Goal: Task Accomplishment & Management: Use online tool/utility

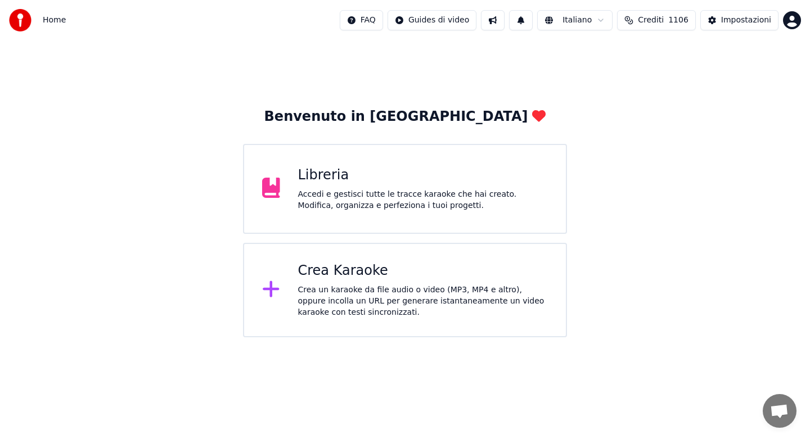
click at [316, 193] on div "Accedi e gestisci tutte le tracce karaoke che hai creato. Modifica, organizza e…" at bounding box center [423, 200] width 250 height 22
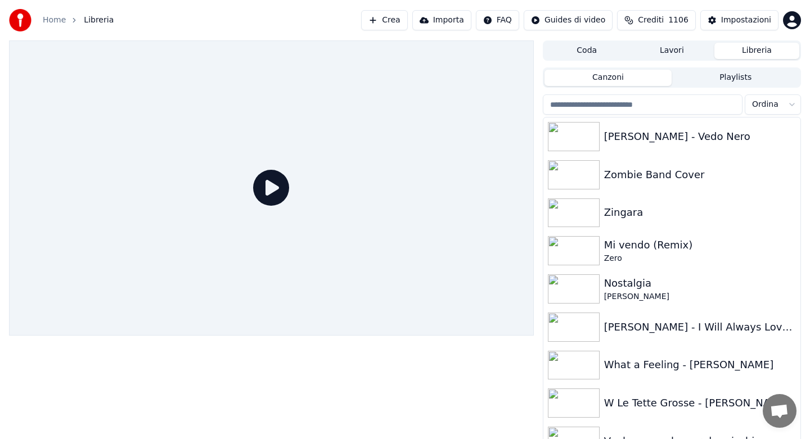
click at [591, 107] on input "search" at bounding box center [643, 104] width 200 height 20
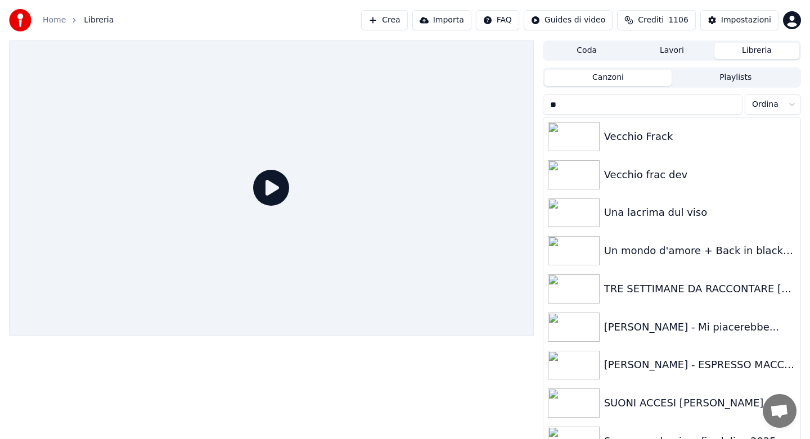
type input "*"
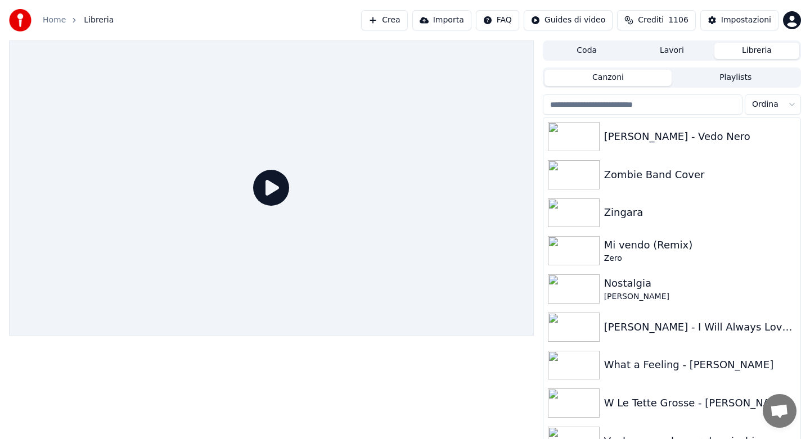
click at [58, 21] on link "Home" at bounding box center [54, 20] width 23 height 11
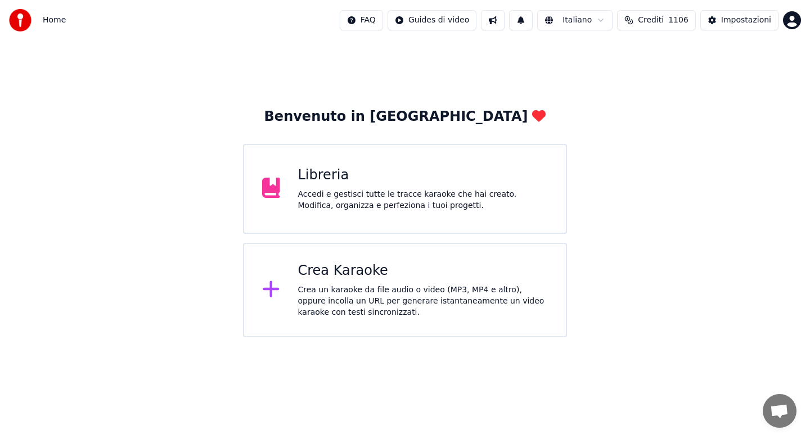
click at [333, 266] on div "Crea Karaoke" at bounding box center [423, 271] width 250 height 18
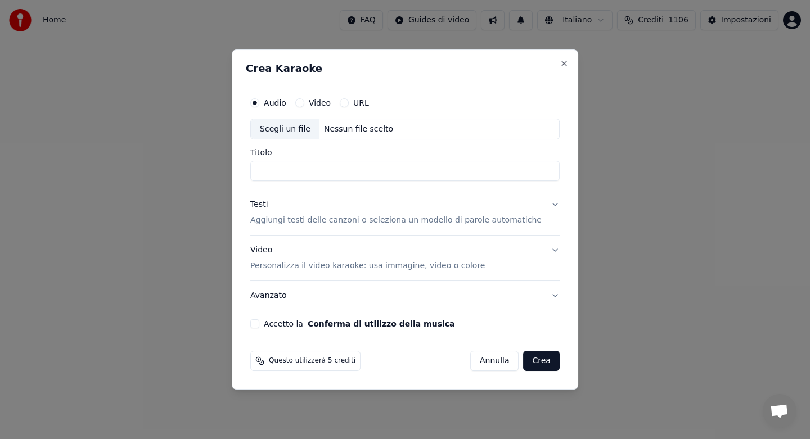
click at [349, 103] on button "URL" at bounding box center [344, 102] width 9 height 9
click at [330, 130] on input "text" at bounding box center [404, 129] width 309 height 22
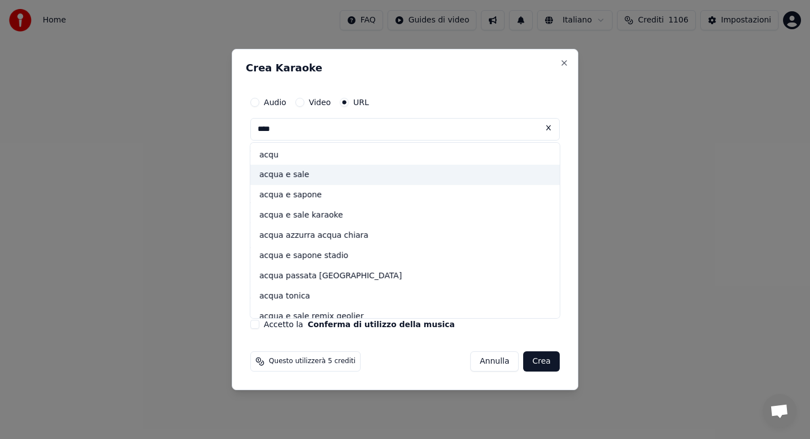
click at [317, 173] on div "acqua e sale" at bounding box center [404, 175] width 309 height 20
type input "**********"
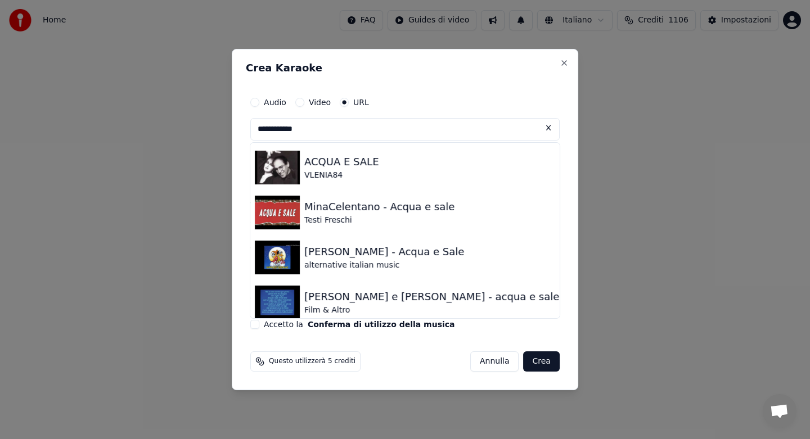
click at [259, 100] on button "Audio" at bounding box center [254, 102] width 9 height 9
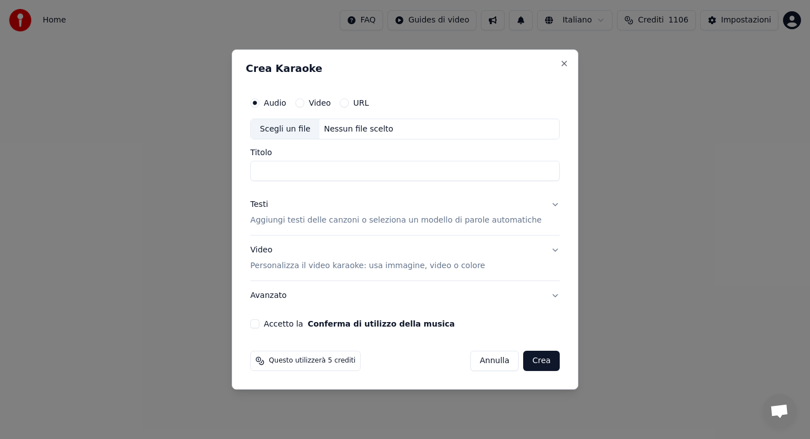
click at [291, 128] on div "Scegli un file" at bounding box center [285, 129] width 69 height 20
type input "**********"
click at [545, 205] on button "Testi Aggiungi testi delle canzoni o seleziona un modello di parole automatiche" at bounding box center [404, 213] width 309 height 45
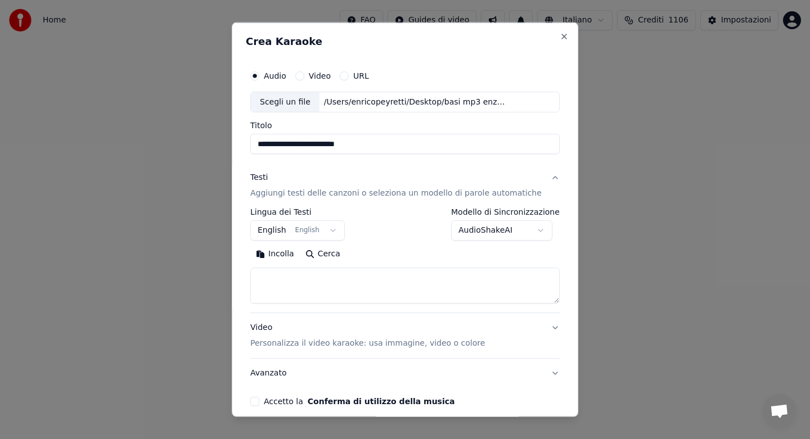
click at [281, 254] on button "Incolla" at bounding box center [274, 254] width 49 height 18
type textarea "**********"
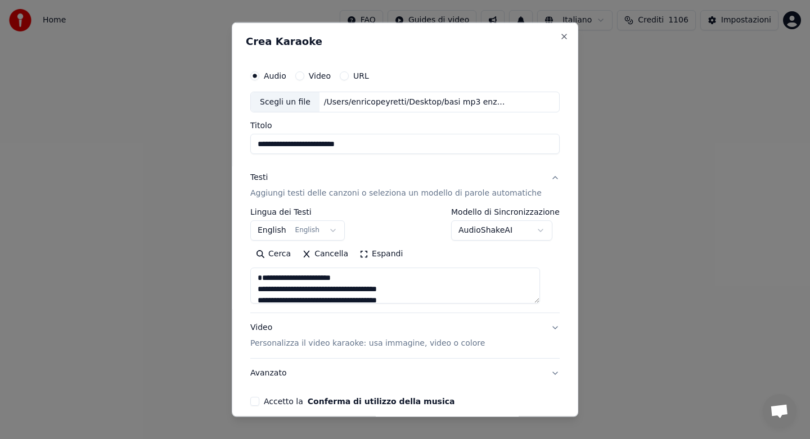
click at [544, 374] on button "Avanzato" at bounding box center [404, 373] width 309 height 29
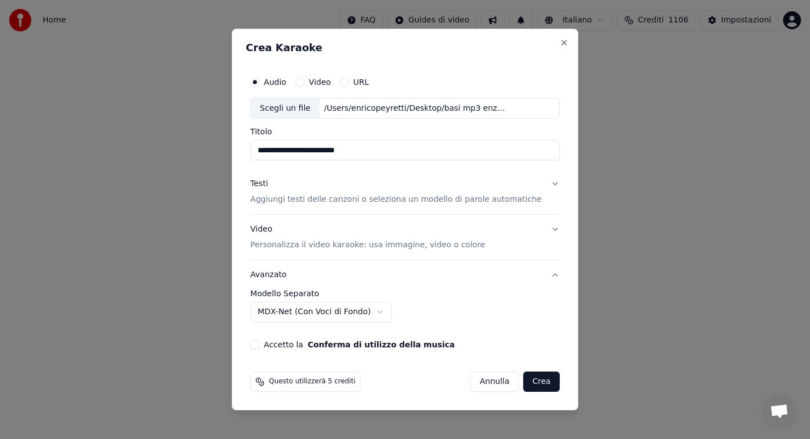
click at [383, 311] on button "MDX-Net (Con Voci di Fondo)" at bounding box center [320, 312] width 141 height 20
click at [373, 313] on button "MusicAI (Solo strumentale)" at bounding box center [317, 312] width 134 height 20
click at [349, 314] on button "Demucs" at bounding box center [300, 312] width 101 height 20
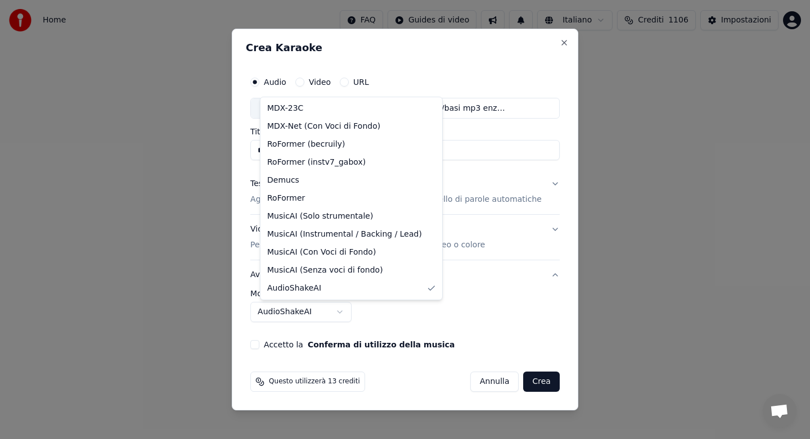
click at [349, 313] on body "**********" at bounding box center [405, 168] width 810 height 337
select select "******"
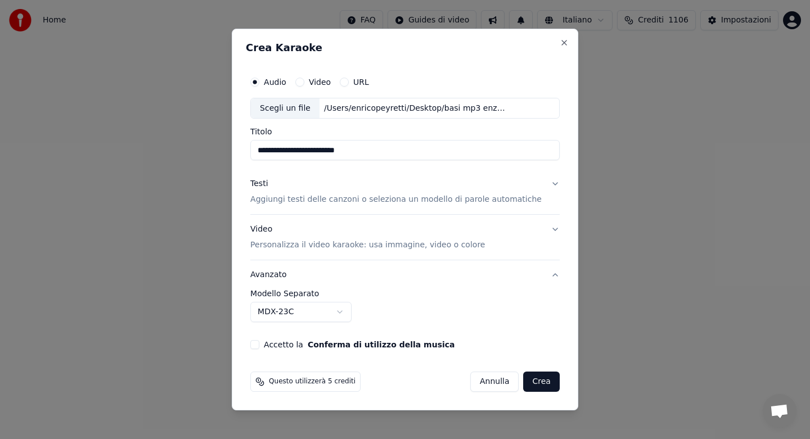
click at [259, 345] on button "Accetto la Conferma di utilizzo della musica" at bounding box center [254, 344] width 9 height 9
click at [535, 380] on button "Crea" at bounding box center [541, 382] width 36 height 20
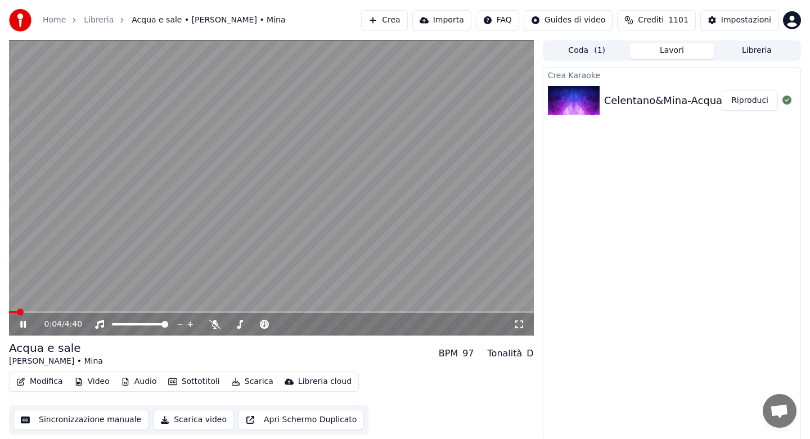
click at [20, 323] on icon at bounding box center [31, 324] width 26 height 9
click at [45, 379] on button "Modifica" at bounding box center [40, 382] width 56 height 16
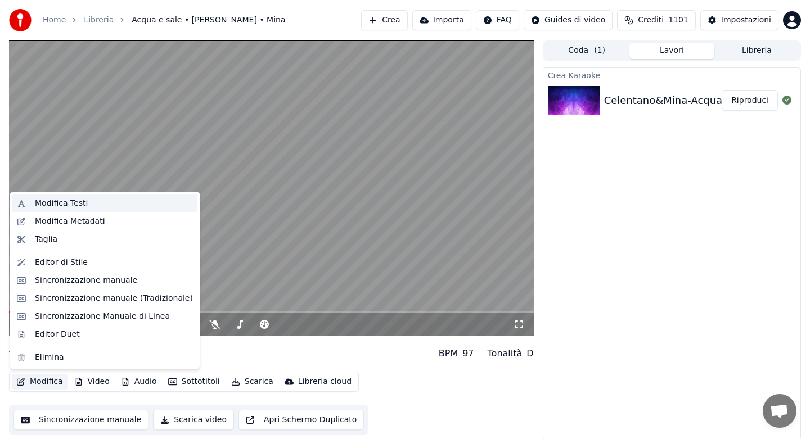
click at [76, 202] on div "Modifica Testi" at bounding box center [61, 203] width 53 height 11
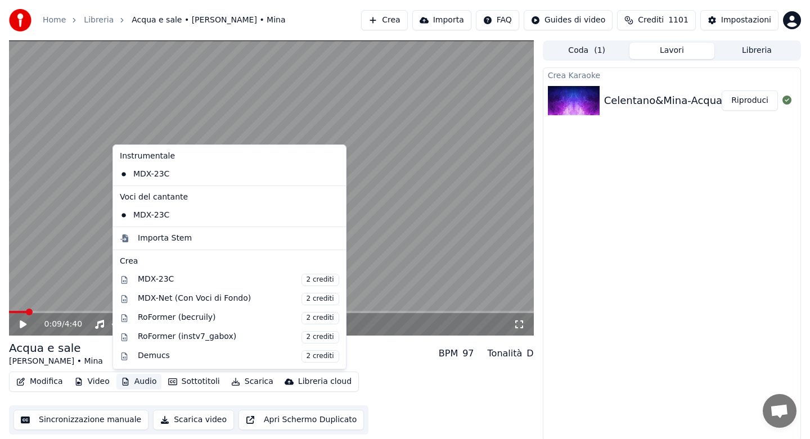
click at [142, 381] on button "Audio" at bounding box center [138, 382] width 45 height 16
click at [167, 243] on div "Importa Stem" at bounding box center [165, 238] width 54 height 11
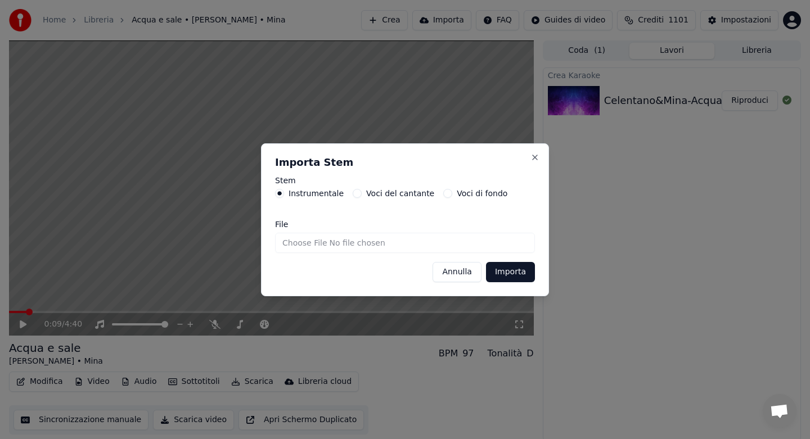
click at [296, 243] on input "File" at bounding box center [405, 243] width 260 height 20
type input "**********"
click at [499, 273] on button "Importa" at bounding box center [510, 272] width 49 height 20
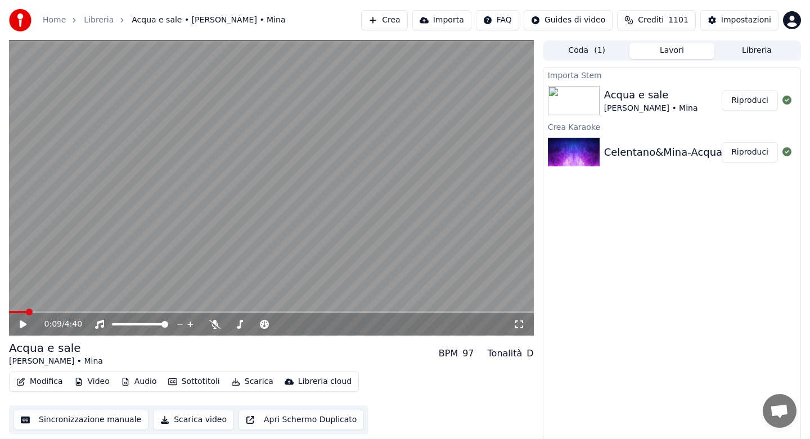
click at [757, 107] on button "Riproduci" at bounding box center [749, 101] width 56 height 20
click at [216, 326] on icon at bounding box center [214, 324] width 11 height 9
click at [141, 382] on button "Audio" at bounding box center [138, 382] width 45 height 16
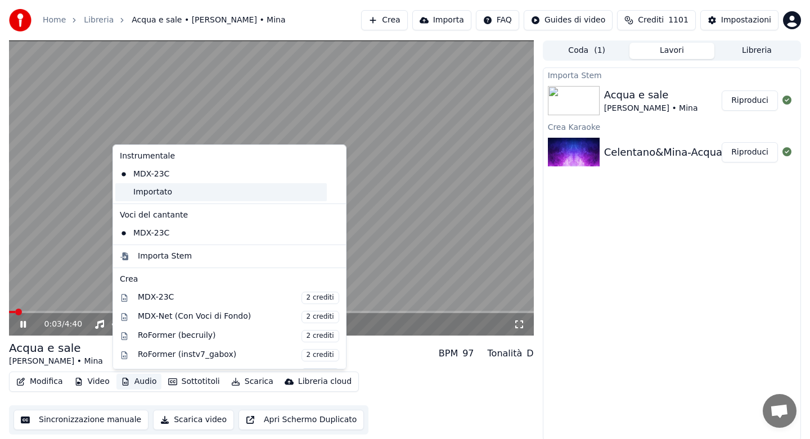
click at [153, 194] on div "Importato" at bounding box center [220, 192] width 211 height 18
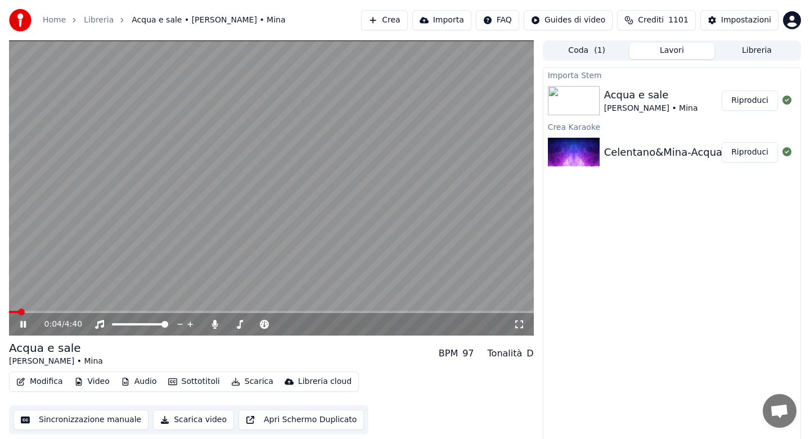
click at [40, 385] on button "Modifica" at bounding box center [40, 382] width 56 height 16
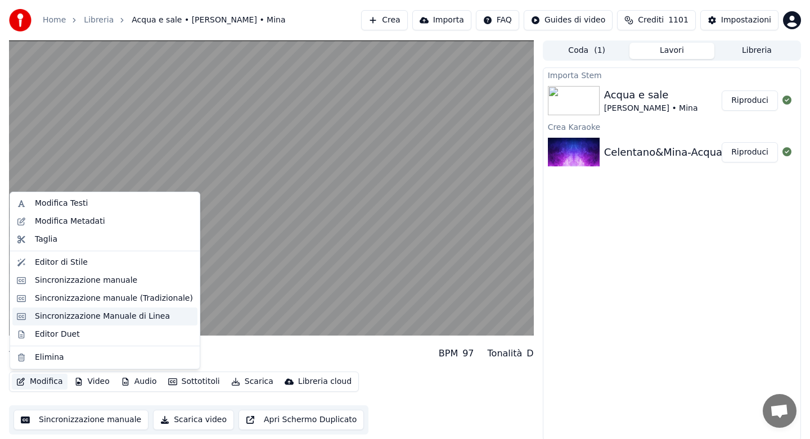
click at [97, 320] on div "Sincronizzazione Manuale di Linea" at bounding box center [102, 316] width 135 height 11
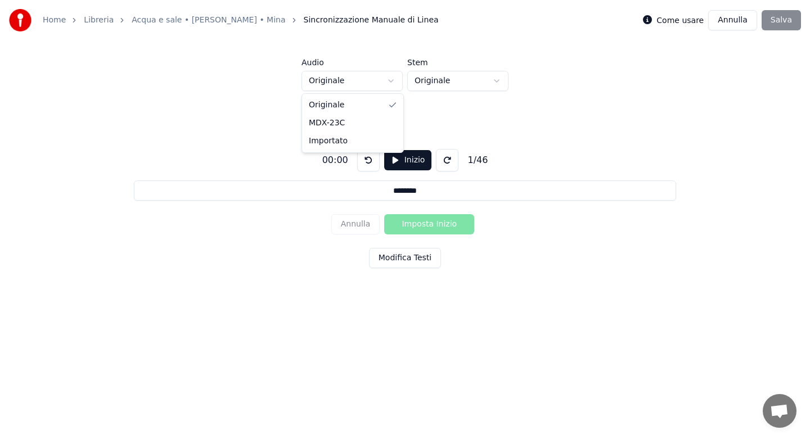
click at [392, 82] on html "Home Libreria Acqua e sale • [PERSON_NAME] • Mina Sincronizzazione Manuale di L…" at bounding box center [405, 170] width 810 height 340
click at [396, 257] on button "Modifica Testi" at bounding box center [405, 258] width 72 height 20
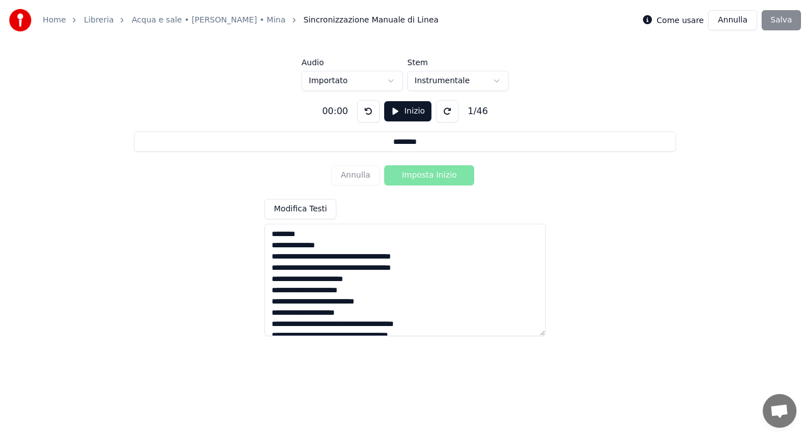
click at [358, 256] on textarea at bounding box center [404, 280] width 281 height 112
click at [341, 279] on textarea at bounding box center [404, 280] width 281 height 112
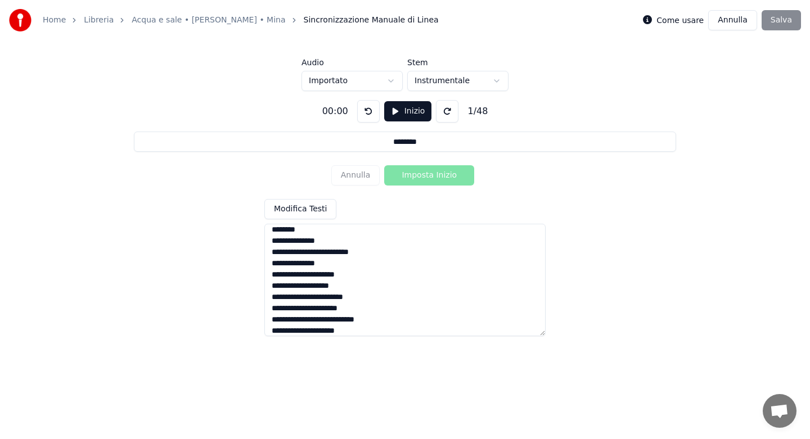
scroll to position [66, 0]
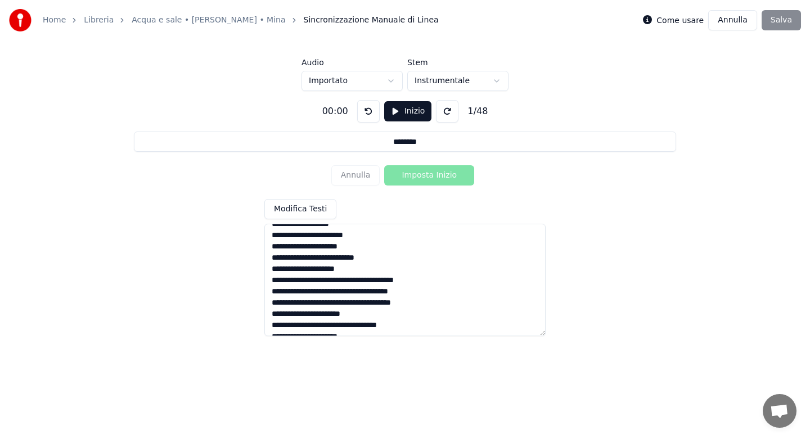
click at [362, 280] on textarea at bounding box center [404, 280] width 281 height 112
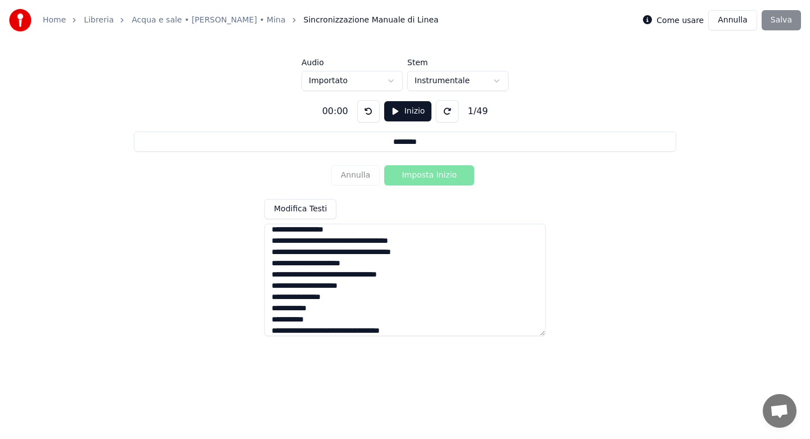
click at [358, 242] on textarea at bounding box center [404, 280] width 281 height 112
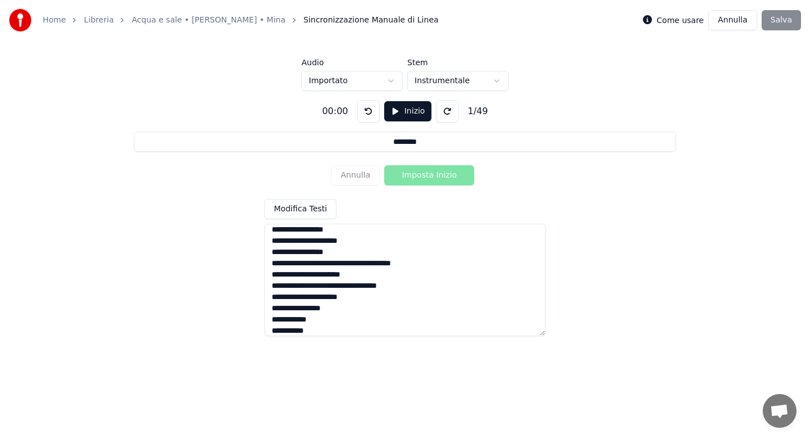
scroll to position [151, 0]
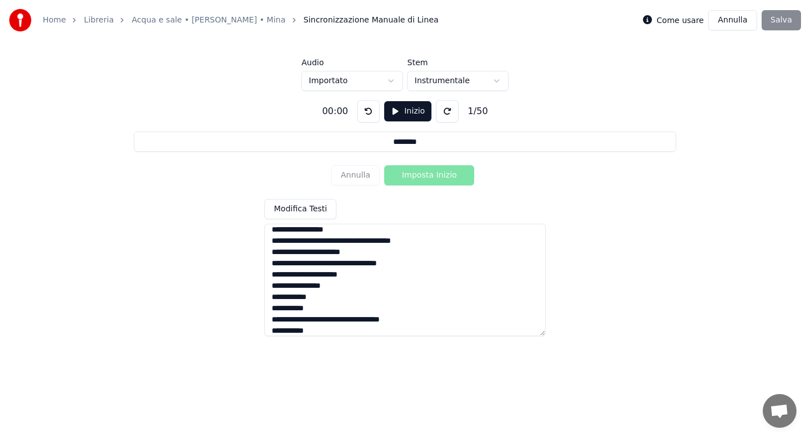
click at [330, 242] on textarea at bounding box center [404, 280] width 281 height 112
click at [338, 240] on textarea at bounding box center [404, 280] width 281 height 112
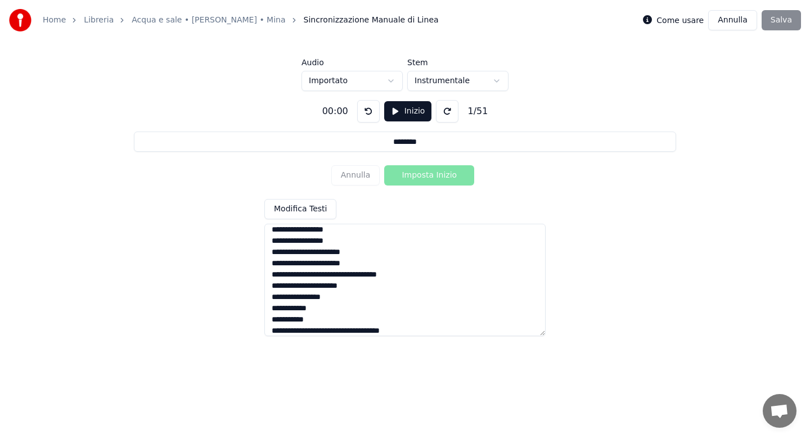
scroll to position [173, 0]
click at [322, 253] on textarea at bounding box center [404, 280] width 281 height 112
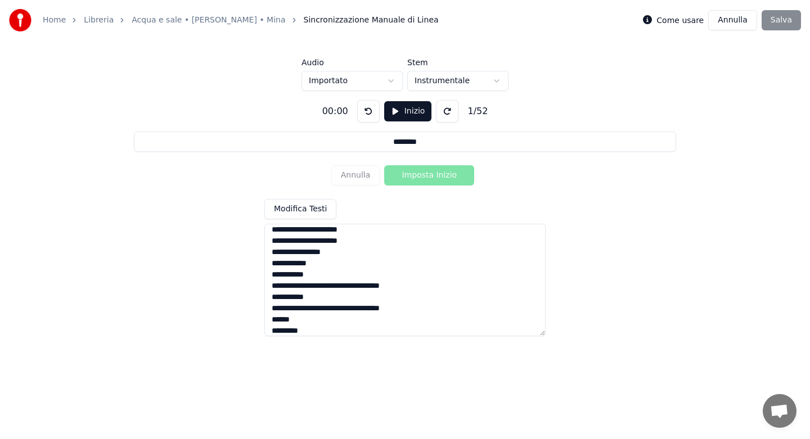
click at [406, 291] on textarea at bounding box center [404, 280] width 281 height 112
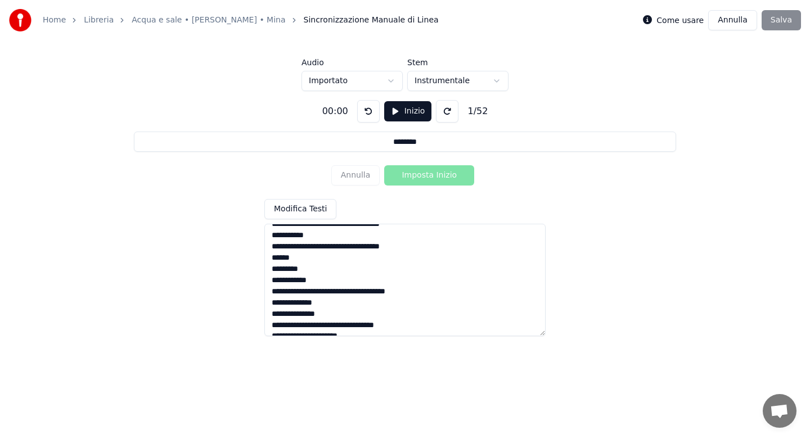
click at [374, 291] on textarea at bounding box center [404, 280] width 281 height 112
click at [382, 300] on textarea at bounding box center [404, 280] width 281 height 112
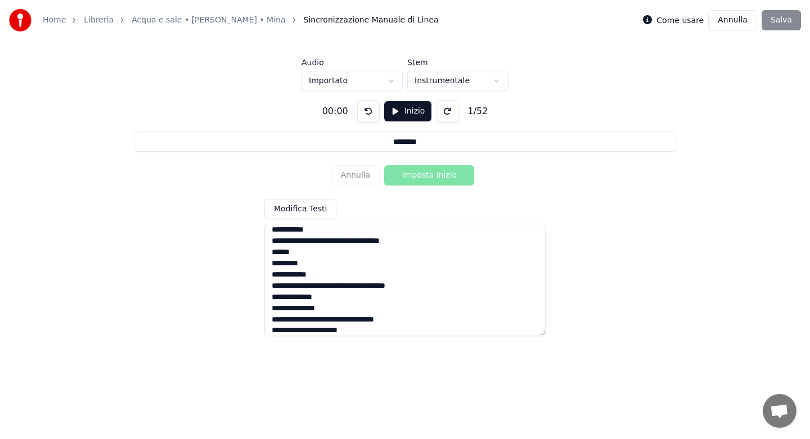
scroll to position [336, 0]
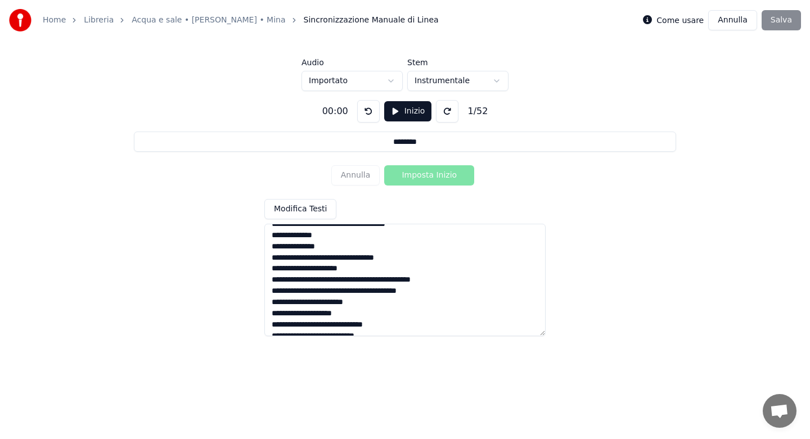
click at [363, 281] on textarea at bounding box center [404, 280] width 281 height 112
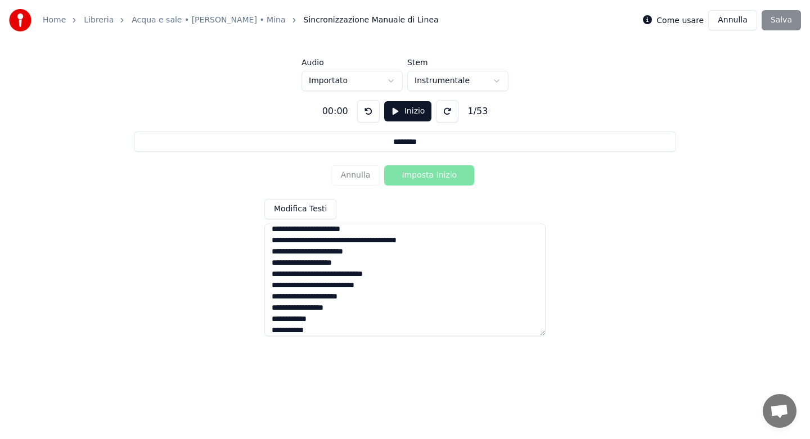
click at [361, 242] on textarea at bounding box center [404, 280] width 281 height 112
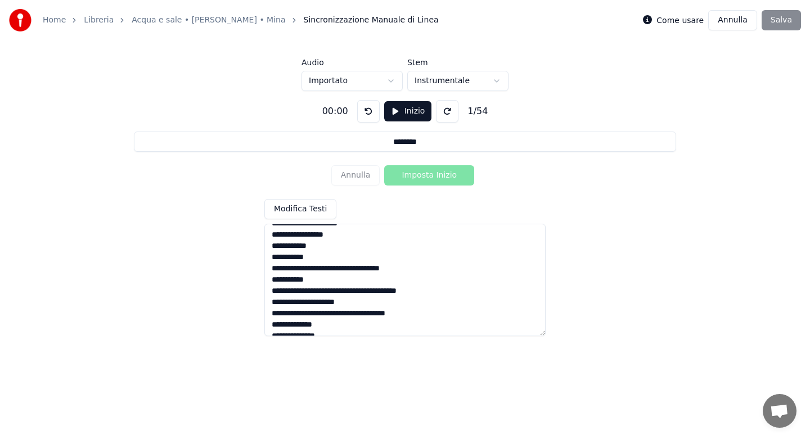
click at [394, 293] on textarea at bounding box center [404, 280] width 281 height 112
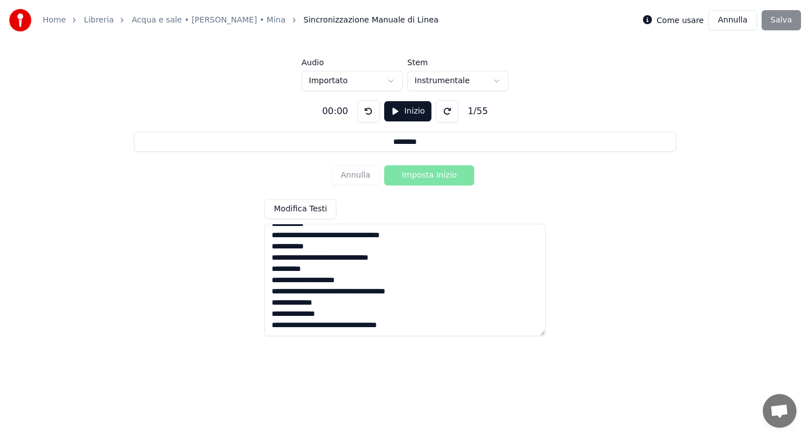
click at [406, 257] on textarea at bounding box center [404, 280] width 281 height 112
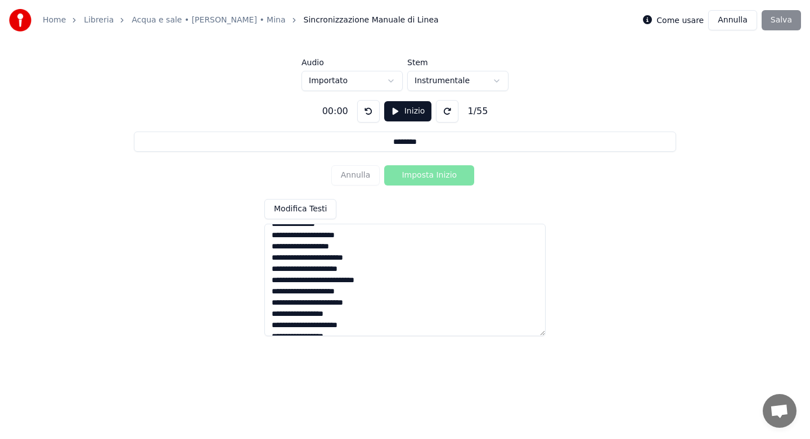
scroll to position [38, 0]
type textarea "**********"
click at [411, 111] on button "Inizio" at bounding box center [408, 111] width 48 height 20
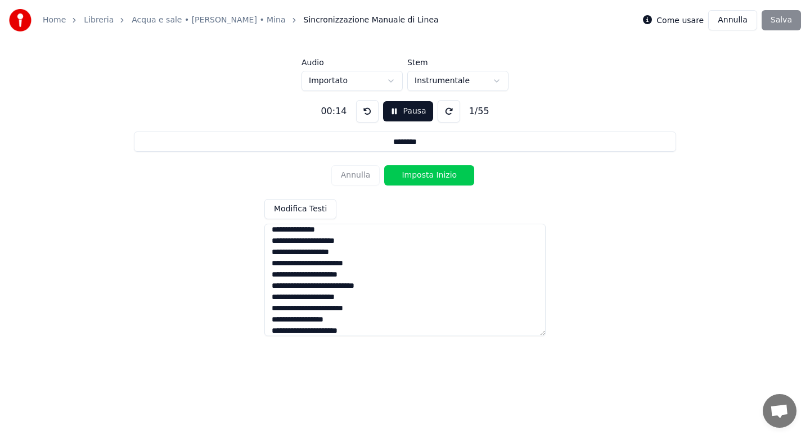
click at [354, 235] on textarea at bounding box center [404, 280] width 281 height 112
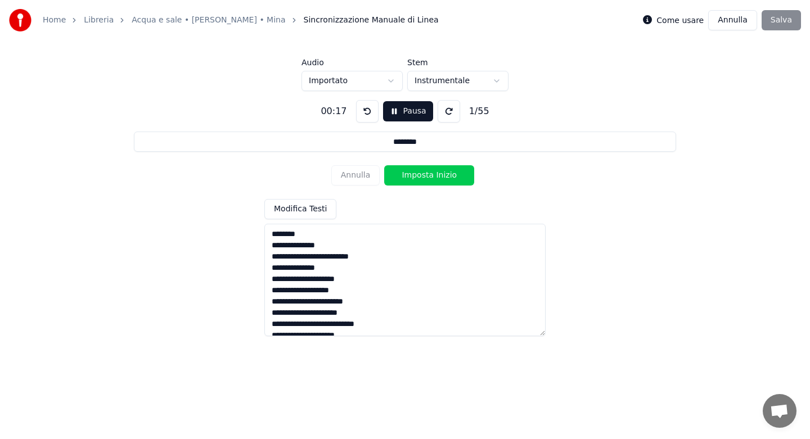
click at [270, 247] on textarea at bounding box center [404, 280] width 281 height 112
type input "**********"
type textarea "**********"
type input "**********"
type textarea "**********"
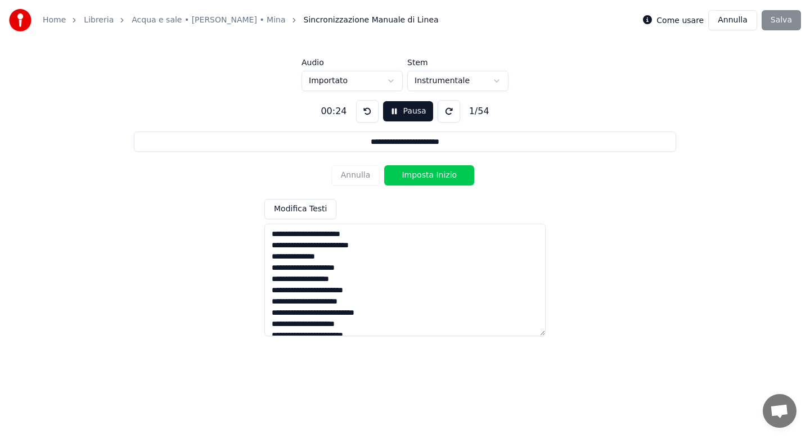
click at [422, 175] on button "Imposta Inizio" at bounding box center [429, 175] width 90 height 20
click at [422, 175] on button "Imposta Fine" at bounding box center [429, 175] width 90 height 20
click at [422, 175] on button "Imposta Inizio" at bounding box center [429, 175] width 90 height 20
click at [422, 175] on button "Imposta Fine" at bounding box center [429, 175] width 90 height 20
click at [422, 175] on button "Imposta Inizio" at bounding box center [429, 175] width 90 height 20
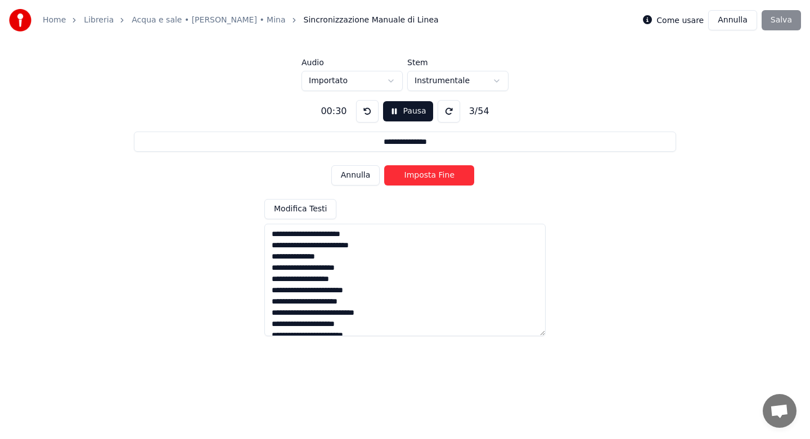
click at [422, 175] on button "Imposta Fine" at bounding box center [429, 175] width 90 height 20
click at [422, 175] on button "Imposta Inizio" at bounding box center [429, 175] width 90 height 20
click at [422, 175] on button "Imposta Fine" at bounding box center [429, 175] width 90 height 20
click at [422, 175] on button "Imposta Inizio" at bounding box center [429, 175] width 90 height 20
click at [422, 175] on button "Imposta Fine" at bounding box center [429, 175] width 90 height 20
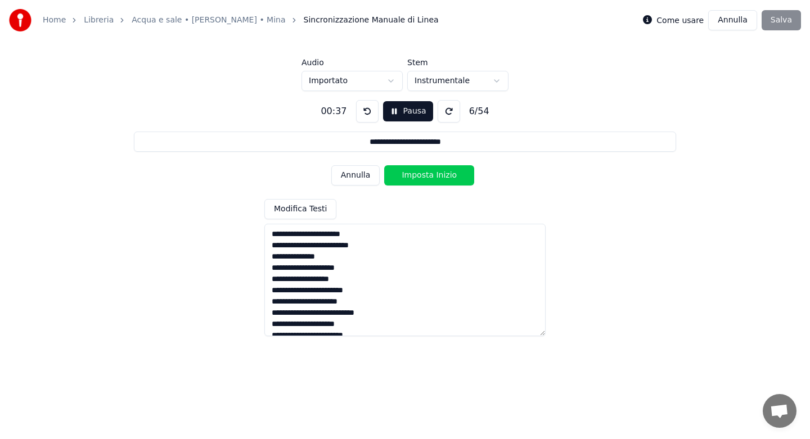
click at [422, 175] on button "Imposta Inizio" at bounding box center [429, 175] width 90 height 20
click at [422, 175] on button "Imposta Fine" at bounding box center [429, 175] width 90 height 20
click at [422, 175] on button "Imposta Inizio" at bounding box center [429, 175] width 90 height 20
click at [422, 175] on button "Imposta Fine" at bounding box center [429, 175] width 90 height 20
click at [422, 175] on button "Imposta Inizio" at bounding box center [429, 175] width 90 height 20
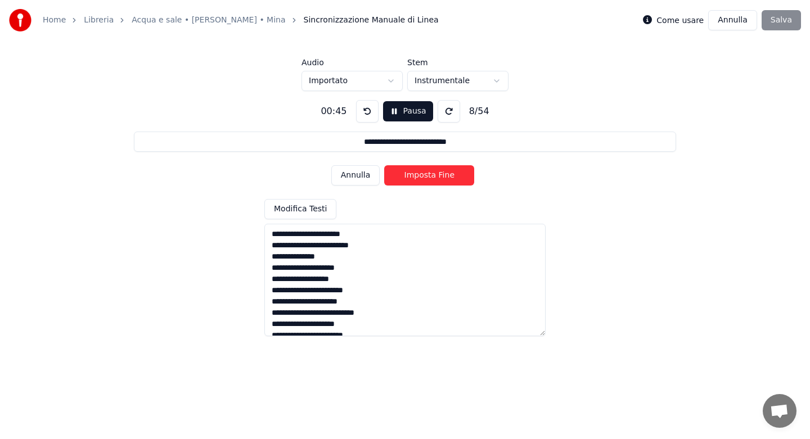
click at [422, 175] on button "Imposta Fine" at bounding box center [429, 175] width 90 height 20
click at [422, 175] on button "Imposta Inizio" at bounding box center [429, 175] width 90 height 20
click at [422, 175] on button "Imposta Fine" at bounding box center [429, 175] width 90 height 20
click at [422, 175] on button "Imposta Inizio" at bounding box center [429, 175] width 90 height 20
click at [422, 175] on button "Imposta Fine" at bounding box center [429, 175] width 90 height 20
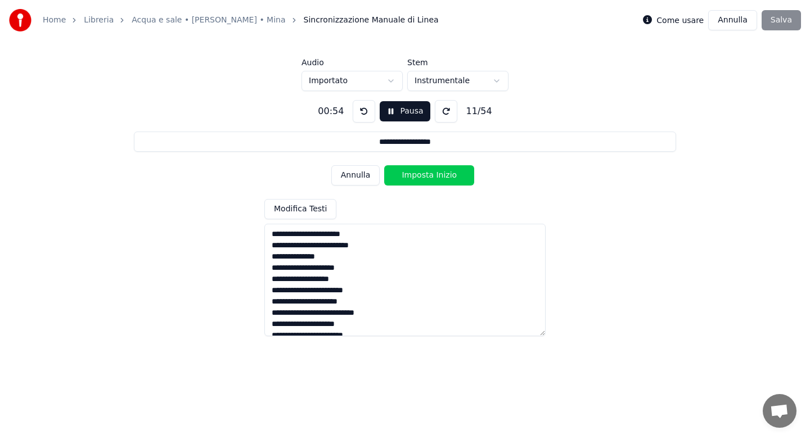
click at [422, 175] on button "Imposta Inizio" at bounding box center [429, 175] width 90 height 20
click at [422, 175] on button "Imposta Fine" at bounding box center [429, 175] width 90 height 20
click at [422, 175] on button "Imposta Inizio" at bounding box center [429, 175] width 90 height 20
click at [422, 175] on button "Imposta Fine" at bounding box center [429, 175] width 90 height 20
click at [422, 175] on button "Imposta Inizio" at bounding box center [429, 175] width 90 height 20
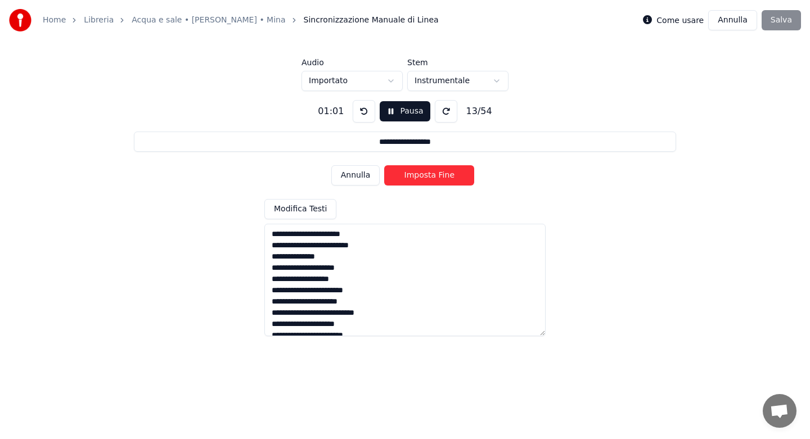
click at [422, 175] on button "Imposta Fine" at bounding box center [429, 175] width 90 height 20
click at [422, 175] on button "Imposta Inizio" at bounding box center [429, 175] width 90 height 20
click at [422, 175] on button "Imposta Fine" at bounding box center [429, 175] width 90 height 20
click at [423, 175] on button "Imposta Inizio" at bounding box center [429, 175] width 90 height 20
click at [423, 175] on button "Imposta Fine" at bounding box center [429, 175] width 90 height 20
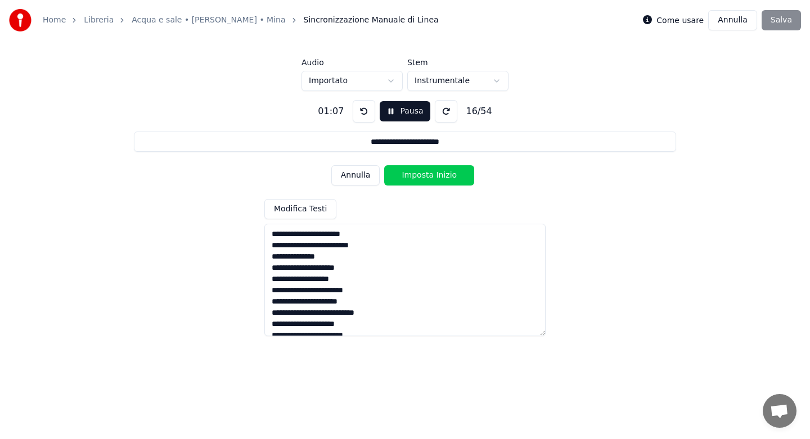
click at [423, 175] on button "Imposta Inizio" at bounding box center [429, 175] width 90 height 20
click at [423, 175] on button "Imposta Fine" at bounding box center [429, 175] width 90 height 20
click at [423, 175] on button "Imposta Inizio" at bounding box center [429, 175] width 90 height 20
click at [423, 175] on button "Imposta Fine" at bounding box center [429, 175] width 90 height 20
click at [423, 175] on button "Imposta Inizio" at bounding box center [429, 175] width 90 height 20
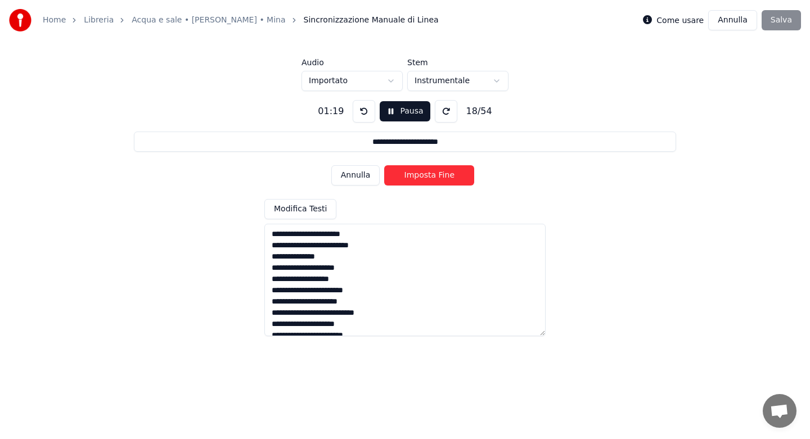
click at [423, 175] on button "Imposta Fine" at bounding box center [429, 175] width 90 height 20
click at [423, 175] on button "Imposta Inizio" at bounding box center [429, 175] width 90 height 20
click at [423, 175] on button "Imposta Fine" at bounding box center [429, 175] width 90 height 20
click at [423, 175] on button "Imposta Inizio" at bounding box center [429, 175] width 90 height 20
click at [423, 175] on button "Imposta Fine" at bounding box center [429, 175] width 90 height 20
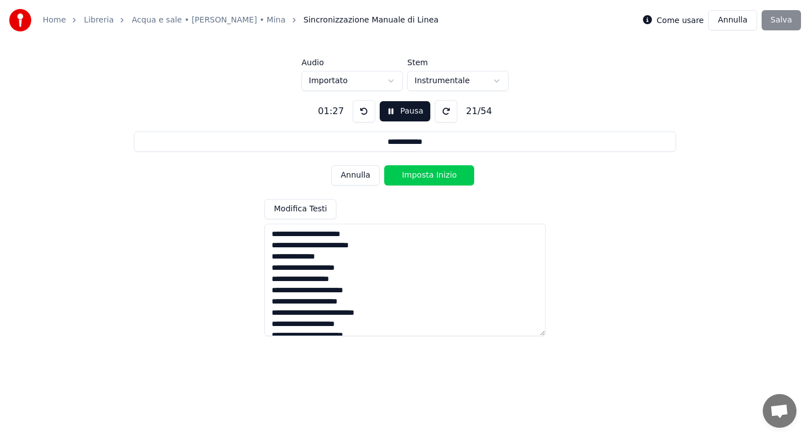
click at [423, 175] on button "Imposta Inizio" at bounding box center [429, 175] width 90 height 20
click at [423, 175] on button "Imposta Fine" at bounding box center [429, 175] width 90 height 20
click at [423, 175] on button "Imposta Inizio" at bounding box center [429, 175] width 90 height 20
click at [423, 175] on button "Imposta Fine" at bounding box center [429, 175] width 90 height 20
click at [423, 175] on button "Imposta Inizio" at bounding box center [429, 175] width 90 height 20
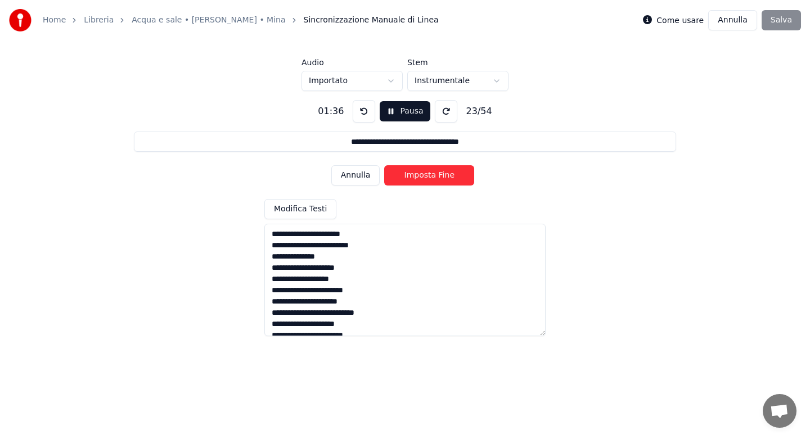
click at [423, 175] on button "Imposta Fine" at bounding box center [429, 175] width 90 height 20
click at [423, 175] on button "Imposta Inizio" at bounding box center [429, 175] width 90 height 20
click at [423, 175] on button "Imposta Fine" at bounding box center [429, 175] width 90 height 20
click at [423, 175] on button "Imposta Inizio" at bounding box center [429, 175] width 90 height 20
click at [423, 175] on button "Imposta Fine" at bounding box center [429, 175] width 90 height 20
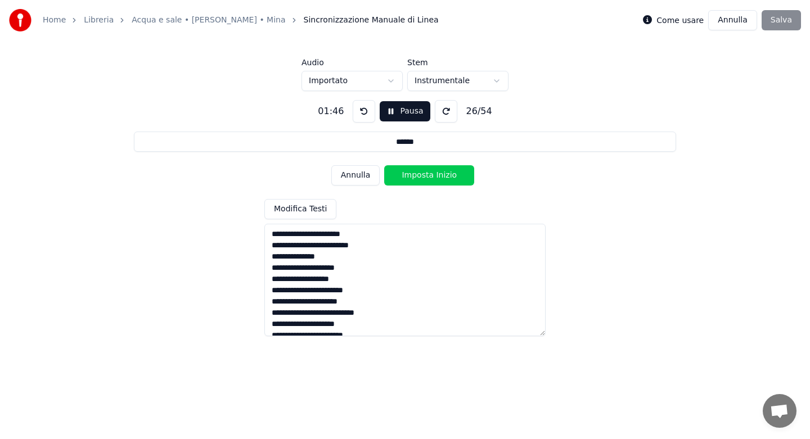
click at [423, 175] on button "Imposta Inizio" at bounding box center [429, 175] width 90 height 20
click at [423, 175] on button "Imposta Fine" at bounding box center [429, 175] width 90 height 20
click at [423, 175] on button "Imposta Inizio" at bounding box center [429, 175] width 90 height 20
click at [423, 175] on button "Imposta Fine" at bounding box center [429, 175] width 90 height 20
click at [423, 175] on button "Imposta Inizio" at bounding box center [429, 175] width 90 height 20
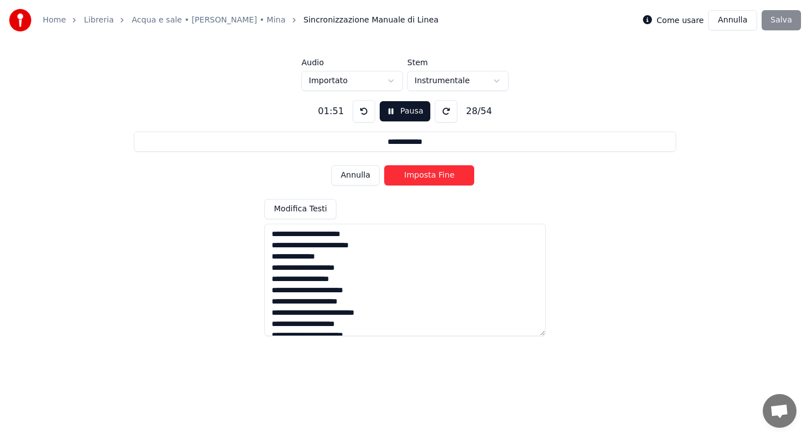
click at [423, 175] on button "Imposta Fine" at bounding box center [429, 175] width 90 height 20
click at [423, 175] on button "Imposta Inizio" at bounding box center [429, 175] width 90 height 20
click at [423, 175] on button "Imposta Fine" at bounding box center [429, 175] width 90 height 20
click at [423, 175] on button "Imposta Inizio" at bounding box center [429, 175] width 90 height 20
click at [423, 175] on button "Imposta Fine" at bounding box center [429, 175] width 90 height 20
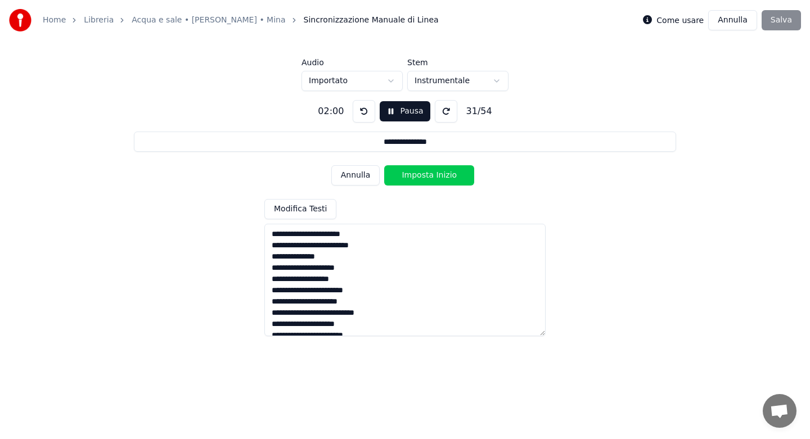
click at [423, 175] on button "Imposta Inizio" at bounding box center [429, 175] width 90 height 20
click at [423, 175] on button "Imposta Fine" at bounding box center [429, 175] width 90 height 20
click at [423, 175] on button "Imposta Inizio" at bounding box center [429, 175] width 90 height 20
click at [423, 175] on button "Imposta Fine" at bounding box center [429, 175] width 90 height 20
click at [428, 176] on button "Imposta Inizio" at bounding box center [429, 175] width 90 height 20
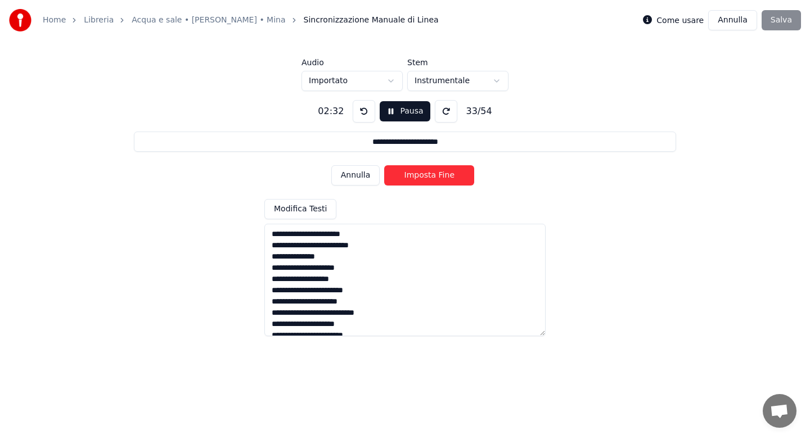
click at [428, 176] on button "Imposta Fine" at bounding box center [429, 175] width 90 height 20
click at [428, 176] on button "Imposta Inizio" at bounding box center [429, 175] width 90 height 20
click at [428, 176] on button "Imposta Fine" at bounding box center [429, 175] width 90 height 20
click at [428, 176] on button "Imposta Inizio" at bounding box center [429, 175] width 90 height 20
click at [428, 176] on button "Imposta Fine" at bounding box center [429, 175] width 90 height 20
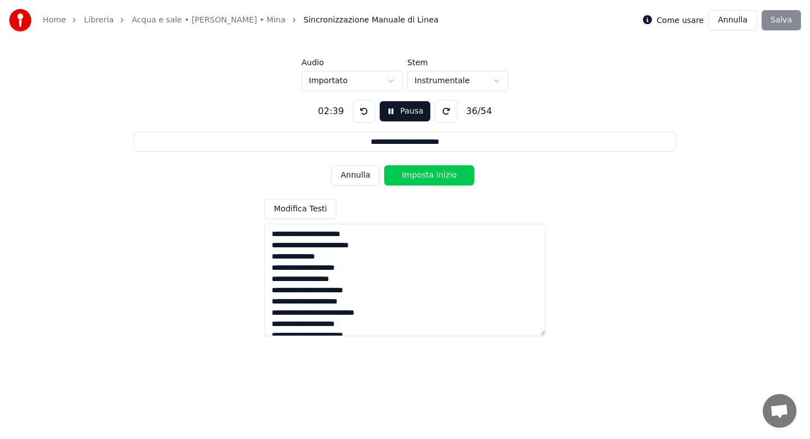
click at [428, 176] on button "Imposta Inizio" at bounding box center [429, 175] width 90 height 20
click at [428, 176] on button "Imposta Fine" at bounding box center [429, 175] width 90 height 20
click at [428, 176] on button "Imposta Inizio" at bounding box center [429, 175] width 90 height 20
click at [428, 176] on button "Imposta Fine" at bounding box center [429, 175] width 90 height 20
click at [428, 176] on button "Imposta Inizio" at bounding box center [429, 175] width 90 height 20
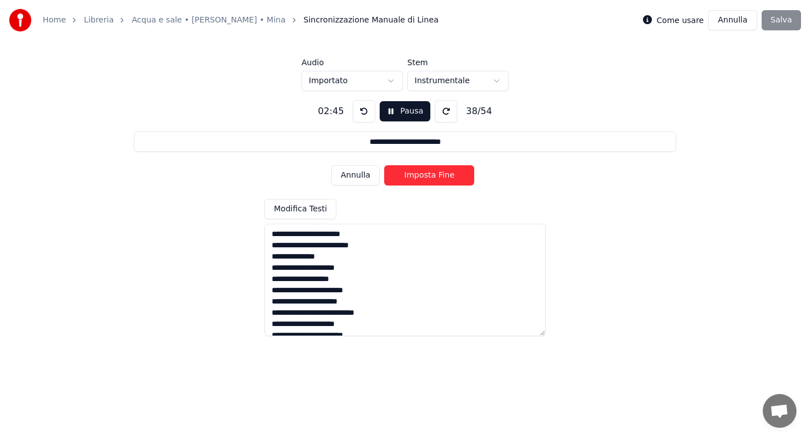
click at [428, 176] on button "Imposta Fine" at bounding box center [429, 175] width 90 height 20
click at [428, 176] on button "Imposta Inizio" at bounding box center [429, 175] width 90 height 20
click at [428, 176] on button "Imposta Fine" at bounding box center [429, 175] width 90 height 20
click at [428, 176] on button "Imposta Inizio" at bounding box center [429, 175] width 90 height 20
click at [428, 176] on button "Imposta Fine" at bounding box center [429, 175] width 90 height 20
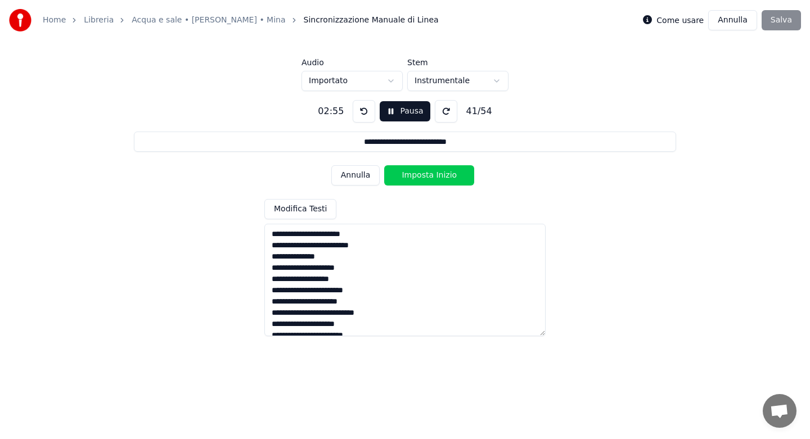
click at [428, 176] on button "Imposta Inizio" at bounding box center [429, 175] width 90 height 20
click at [428, 176] on button "Imposta Fine" at bounding box center [429, 175] width 90 height 20
click at [428, 176] on button "Imposta Inizio" at bounding box center [429, 175] width 90 height 20
click at [428, 176] on button "Imposta Fine" at bounding box center [429, 175] width 90 height 20
click at [428, 176] on button "Imposta Inizio" at bounding box center [429, 175] width 90 height 20
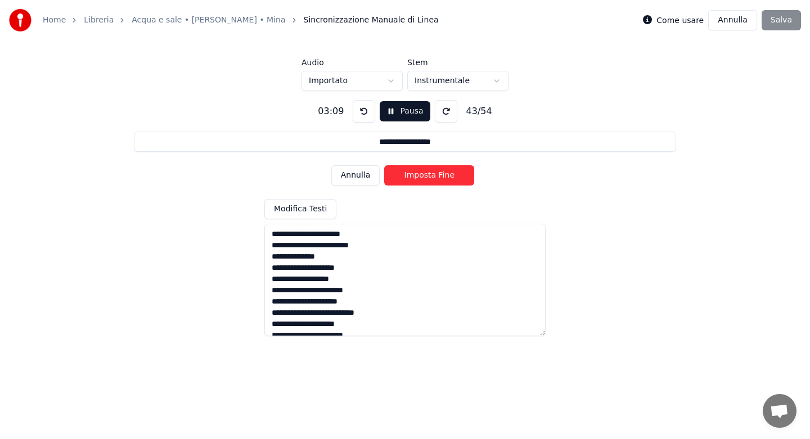
click at [428, 176] on button "Imposta Fine" at bounding box center [429, 175] width 90 height 20
click at [428, 176] on button "Imposta Inizio" at bounding box center [429, 175] width 90 height 20
click at [428, 176] on button "Imposta Fine" at bounding box center [429, 175] width 90 height 20
click at [428, 176] on button "Imposta Inizio" at bounding box center [429, 175] width 90 height 20
click at [428, 176] on button "Imposta Fine" at bounding box center [429, 175] width 90 height 20
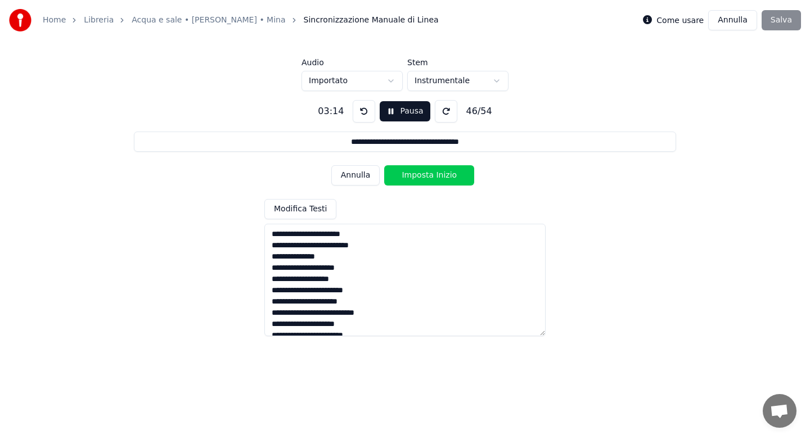
click at [428, 176] on button "Imposta Inizio" at bounding box center [429, 175] width 90 height 20
click at [428, 176] on button "Imposta Fine" at bounding box center [429, 175] width 90 height 20
click at [428, 176] on button "Imposta Inizio" at bounding box center [429, 175] width 90 height 20
click at [428, 176] on button "Imposta Fine" at bounding box center [429, 175] width 90 height 20
click at [428, 176] on button "Imposta Inizio" at bounding box center [429, 175] width 90 height 20
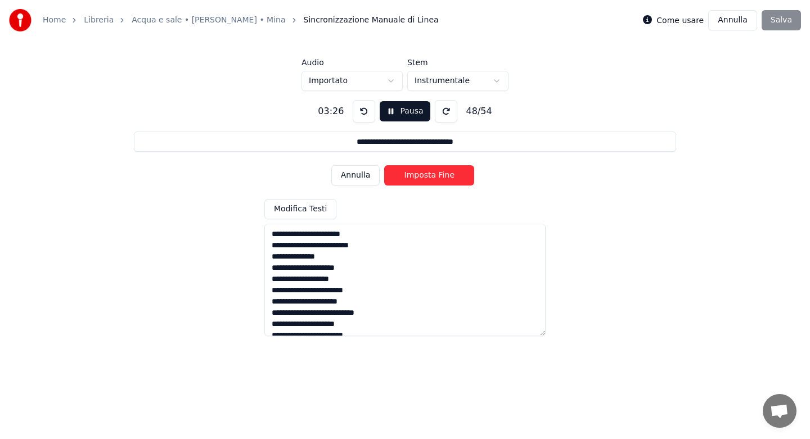
click at [428, 176] on button "Imposta Fine" at bounding box center [429, 175] width 90 height 20
click at [428, 176] on button "Imposta Inizio" at bounding box center [429, 175] width 90 height 20
click at [428, 176] on button "Imposta Fine" at bounding box center [429, 175] width 90 height 20
click at [428, 176] on button "Imposta Inizio" at bounding box center [429, 175] width 90 height 20
click at [428, 176] on button "Imposta Fine" at bounding box center [429, 175] width 90 height 20
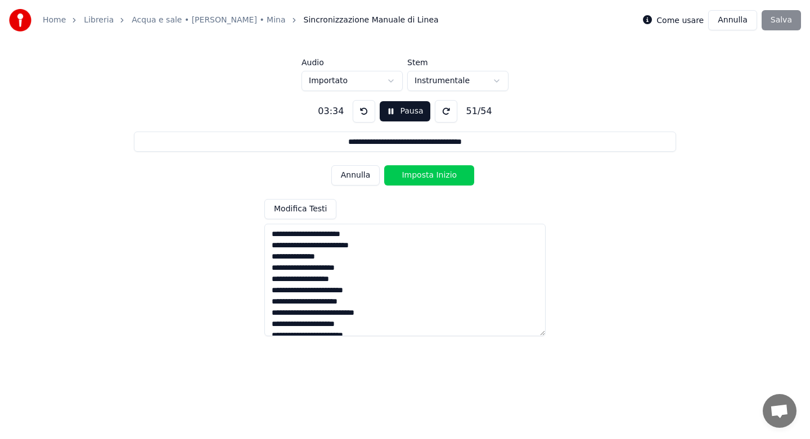
click at [428, 176] on button "Imposta Inizio" at bounding box center [429, 175] width 90 height 20
click at [428, 176] on button "Imposta Fine" at bounding box center [429, 175] width 90 height 20
click at [428, 176] on button "Imposta Inizio" at bounding box center [429, 175] width 90 height 20
click at [428, 176] on button "Imposta Fine" at bounding box center [429, 175] width 90 height 20
click at [428, 176] on button "Imposta Inizio" at bounding box center [429, 175] width 90 height 20
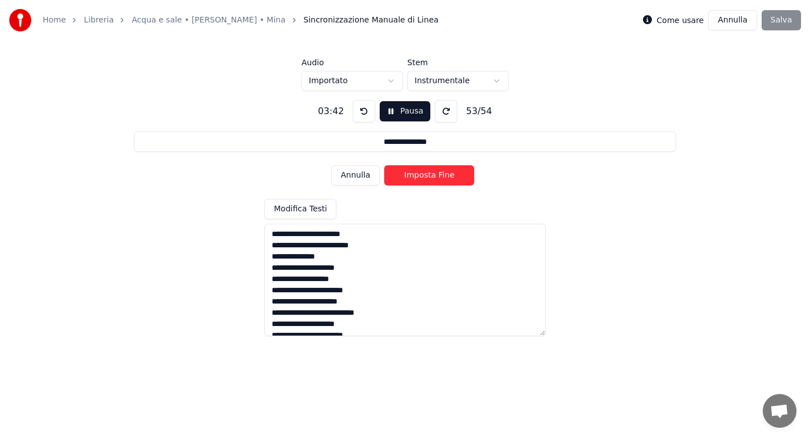
click at [428, 176] on button "Imposta Fine" at bounding box center [429, 175] width 90 height 20
type input "**********"
click at [428, 176] on button "Imposta Inizio" at bounding box center [429, 175] width 90 height 20
click at [428, 176] on button "Imposta Fine" at bounding box center [429, 175] width 90 height 20
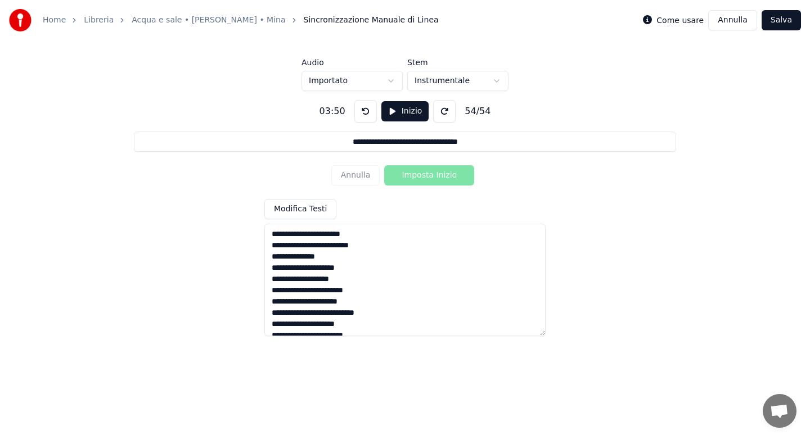
click at [781, 20] on button "Salva" at bounding box center [780, 20] width 39 height 20
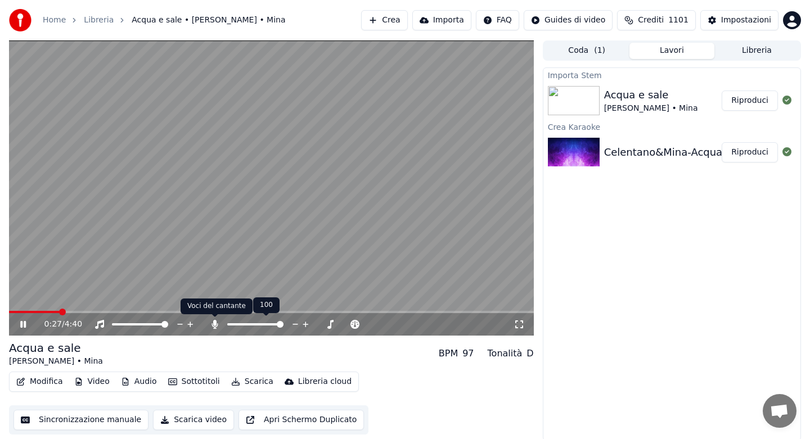
click at [218, 327] on icon at bounding box center [214, 324] width 11 height 9
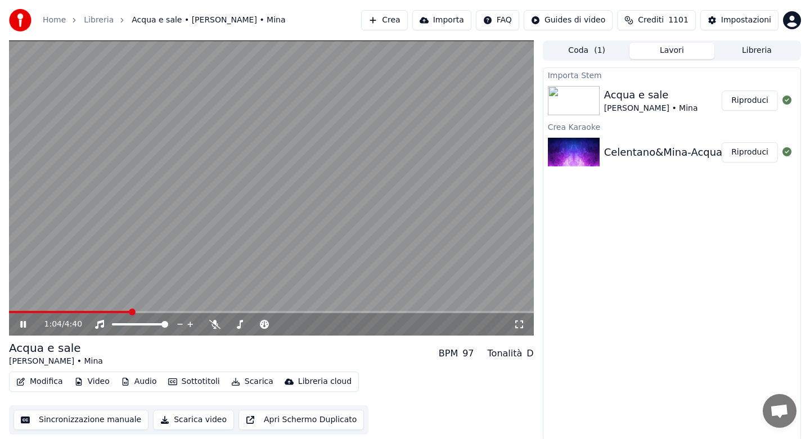
click at [39, 380] on button "Modifica" at bounding box center [40, 382] width 56 height 16
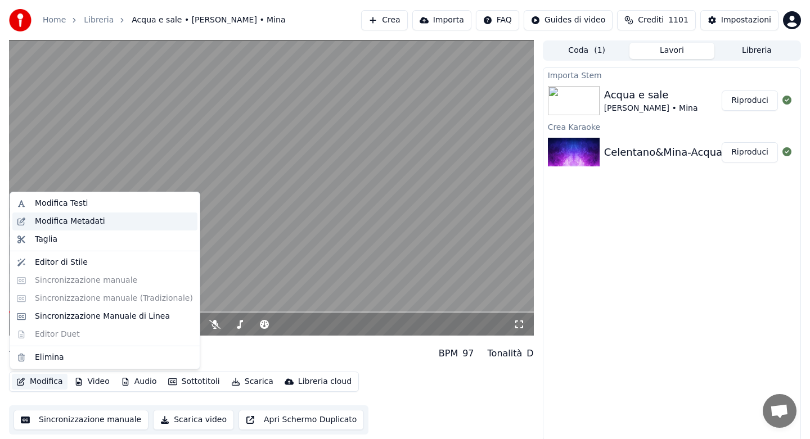
click at [92, 216] on div "Modifica Metadati" at bounding box center [70, 221] width 70 height 11
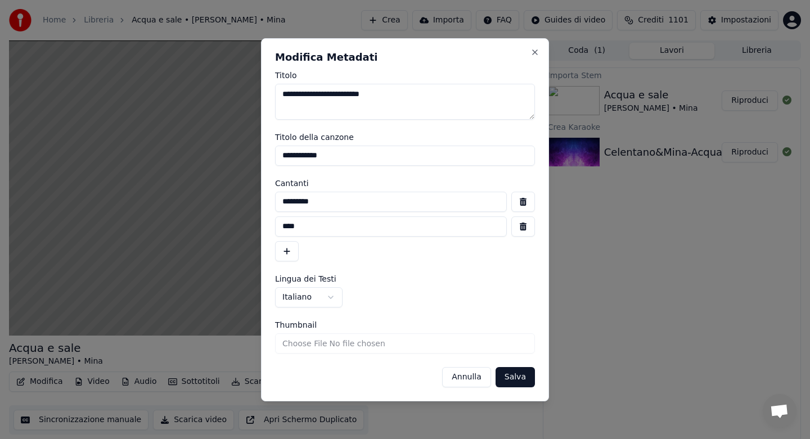
click at [433, 89] on textarea "**********" at bounding box center [405, 102] width 260 height 36
click at [345, 95] on textarea "**********" at bounding box center [405, 102] width 260 height 36
type textarea "**********"
click at [521, 373] on button "Salva" at bounding box center [514, 377] width 39 height 20
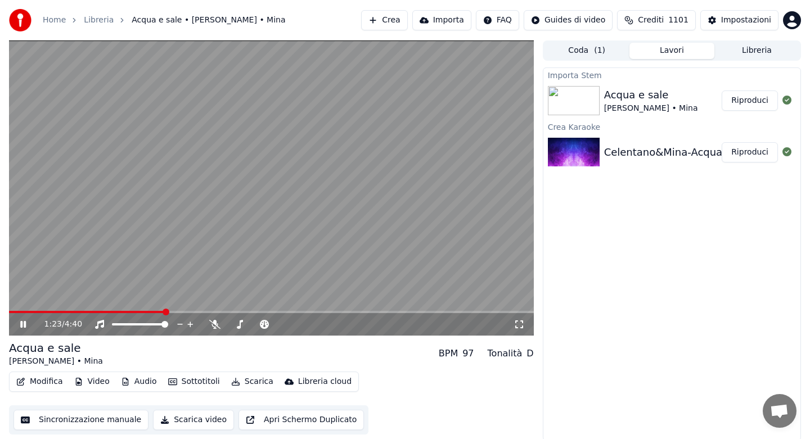
click at [237, 381] on button "Scarica" at bounding box center [252, 382] width 51 height 16
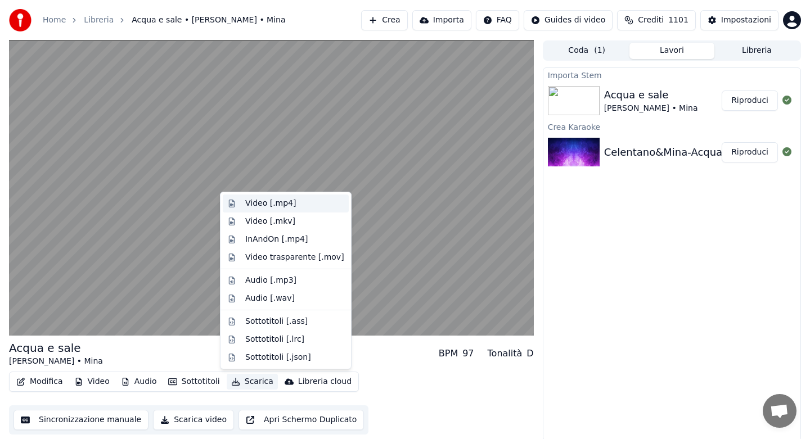
click at [256, 205] on div "Video [.mp4]" at bounding box center [270, 203] width 51 height 11
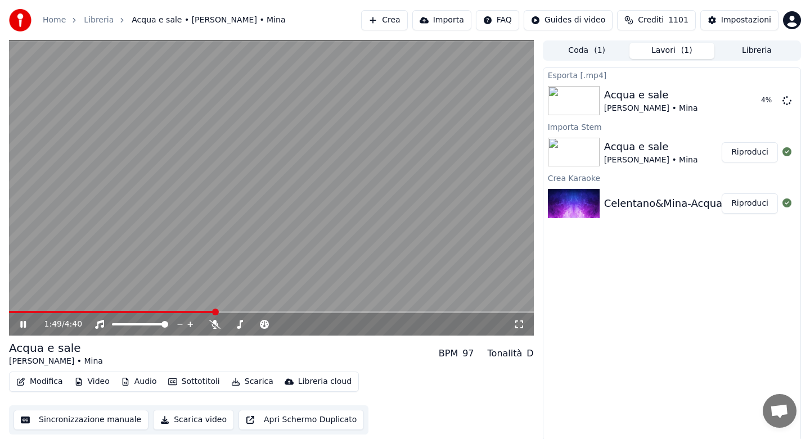
click at [24, 324] on icon at bounding box center [23, 324] width 6 height 7
click at [744, 52] on button "Libreria" at bounding box center [756, 51] width 85 height 16
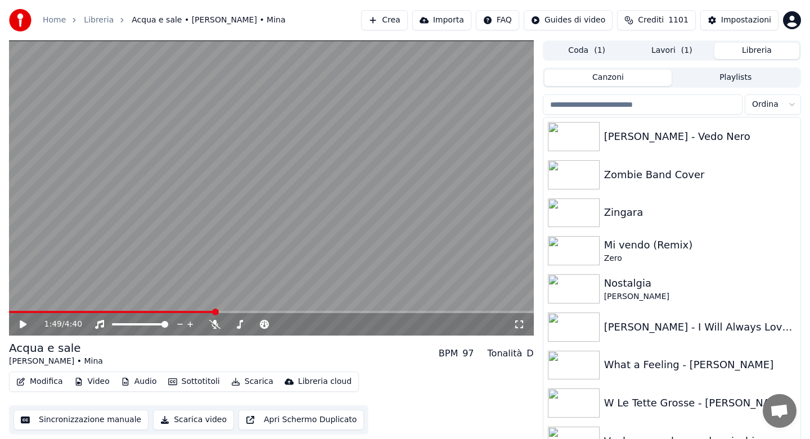
click at [604, 104] on input "search" at bounding box center [643, 104] width 200 height 20
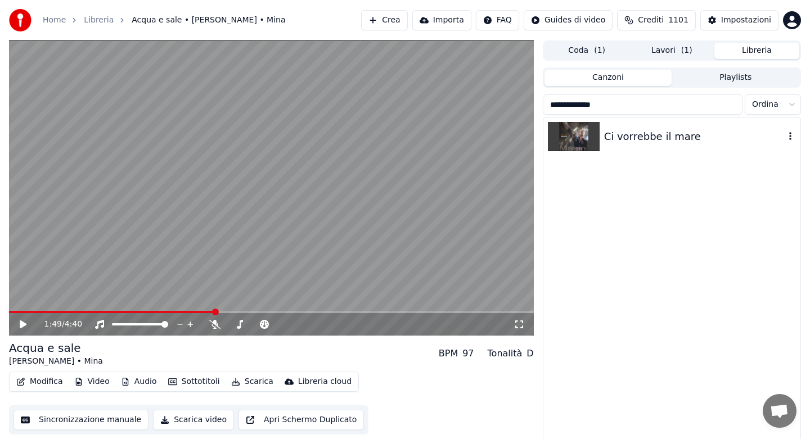
type input "**********"
click at [629, 143] on div "Ci vorrebbe il mare" at bounding box center [694, 137] width 180 height 16
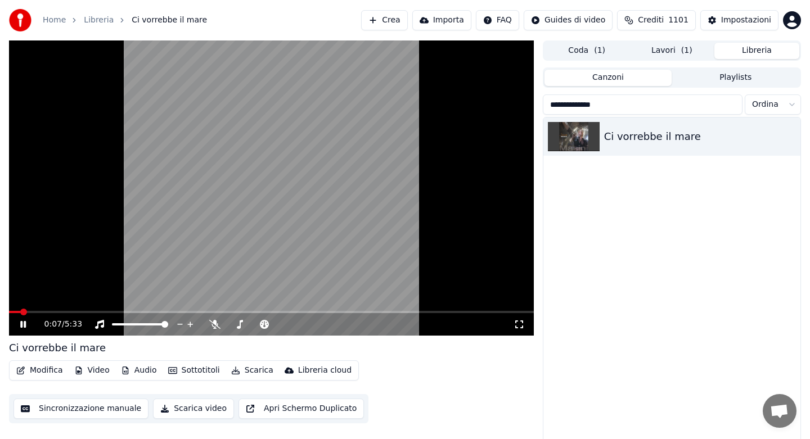
click at [23, 327] on icon at bounding box center [31, 324] width 26 height 9
click at [24, 326] on icon at bounding box center [31, 324] width 26 height 9
click at [113, 311] on span at bounding box center [271, 312] width 525 height 2
click at [215, 326] on icon at bounding box center [214, 324] width 11 height 9
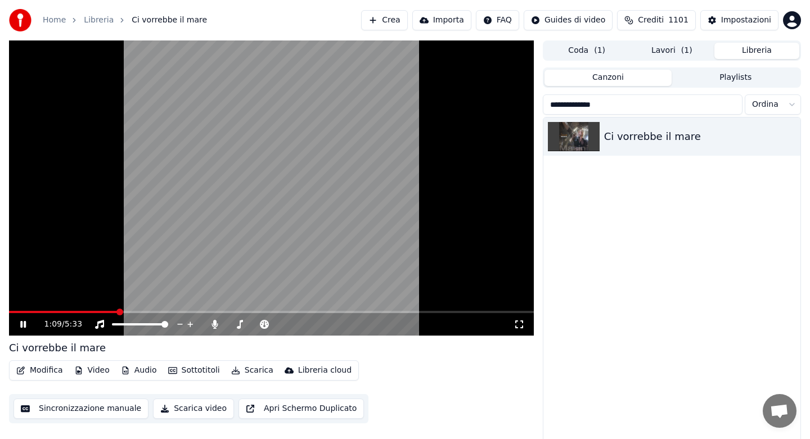
click at [22, 323] on icon at bounding box center [23, 324] width 6 height 7
click at [22, 323] on icon at bounding box center [23, 324] width 7 height 8
click at [195, 311] on span at bounding box center [271, 312] width 525 height 2
click at [258, 311] on span at bounding box center [271, 312] width 525 height 2
click at [197, 311] on span at bounding box center [148, 312] width 278 height 2
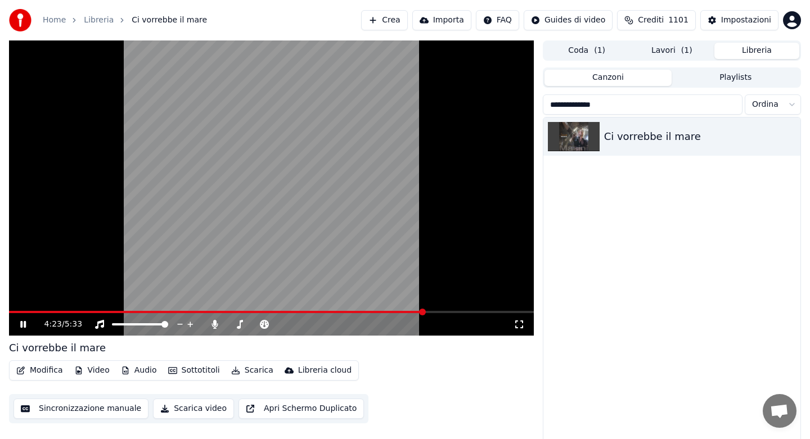
click at [241, 327] on icon at bounding box center [239, 324] width 11 height 9
click at [277, 323] on span at bounding box center [280, 324] width 7 height 7
click at [88, 368] on button "Video" at bounding box center [92, 371] width 44 height 16
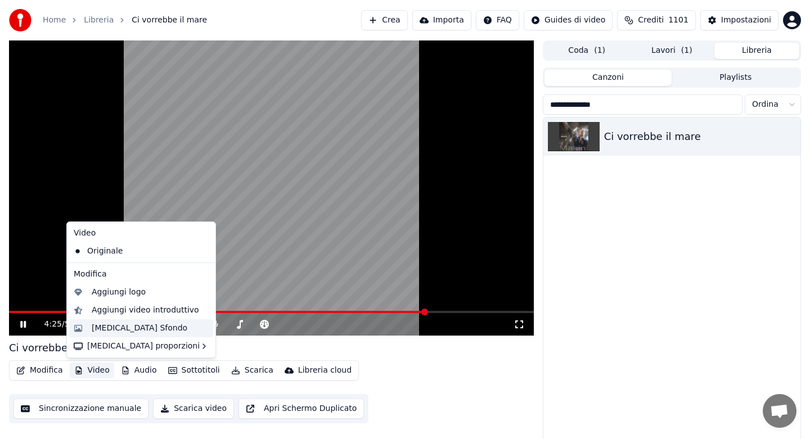
click at [128, 332] on div "[MEDICAL_DATA] Sfondo" at bounding box center [140, 328] width 96 height 11
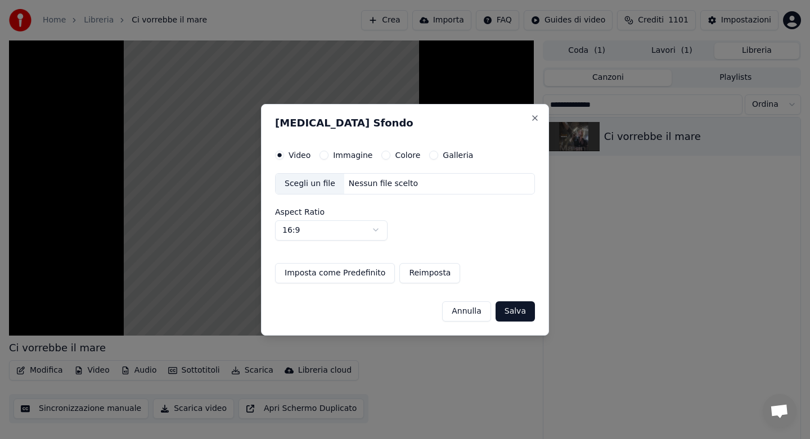
click at [382, 157] on button "Colore" at bounding box center [385, 155] width 9 height 9
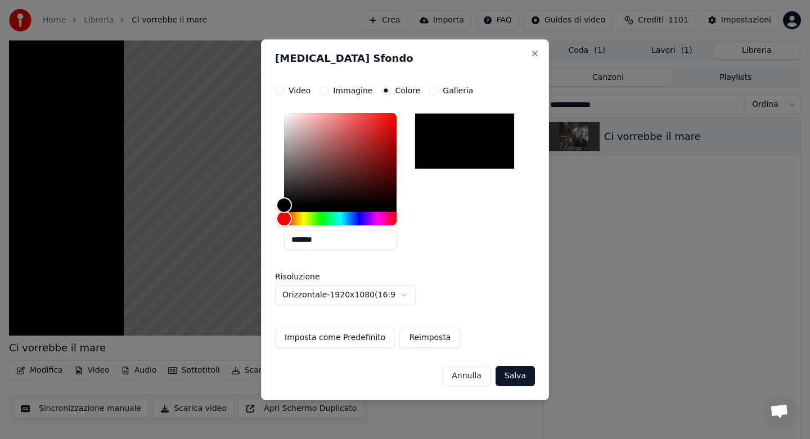
click at [510, 376] on button "Salva" at bounding box center [514, 376] width 39 height 20
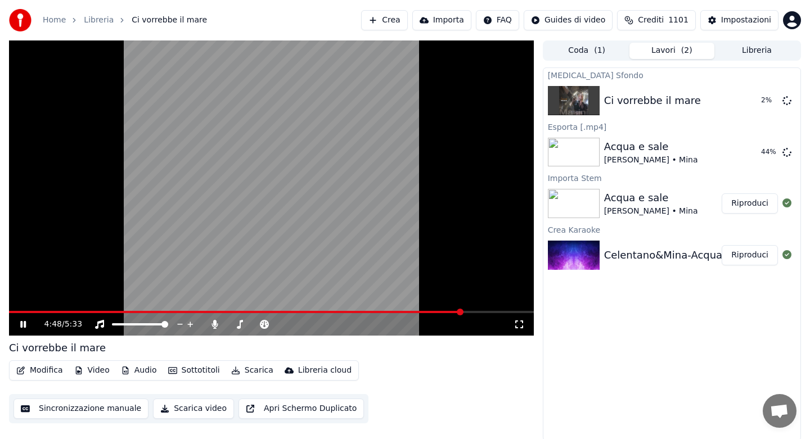
click at [215, 328] on icon at bounding box center [214, 324] width 6 height 9
click at [751, 105] on button "Riproduci" at bounding box center [749, 101] width 56 height 20
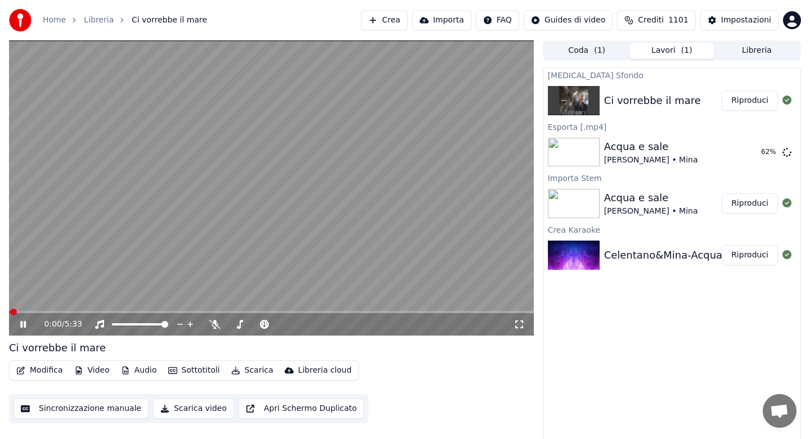
click at [248, 370] on button "Scarica" at bounding box center [252, 371] width 51 height 16
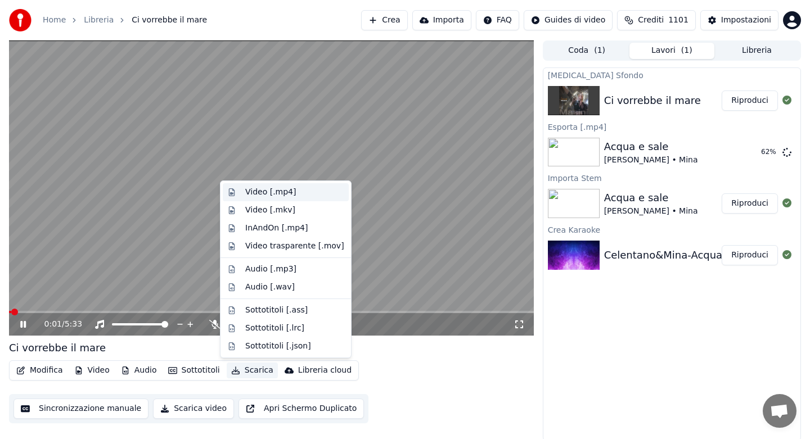
click at [258, 192] on div "Video [.mp4]" at bounding box center [270, 192] width 51 height 11
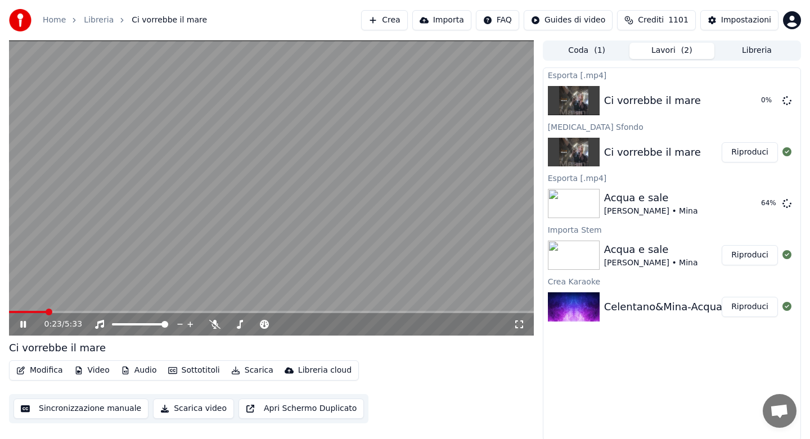
click at [24, 324] on icon at bounding box center [23, 324] width 6 height 7
click at [215, 327] on icon at bounding box center [214, 324] width 11 height 9
click at [250, 374] on button "Scarica" at bounding box center [252, 371] width 51 height 16
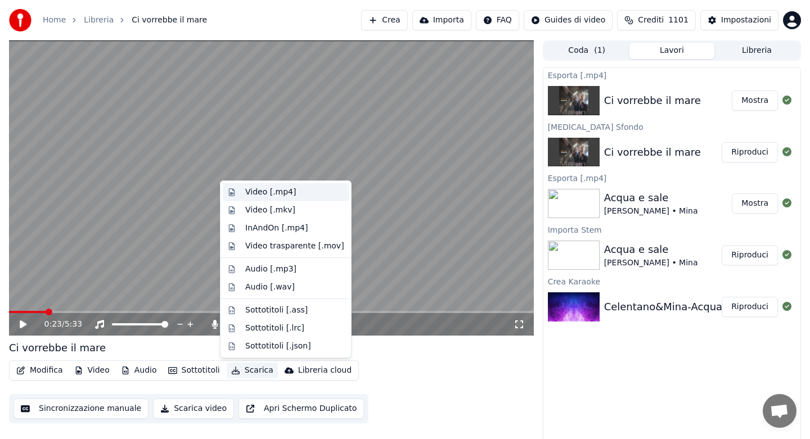
click at [257, 195] on div "Video [.mp4]" at bounding box center [270, 192] width 51 height 11
